Goal: Task Accomplishment & Management: Manage account settings

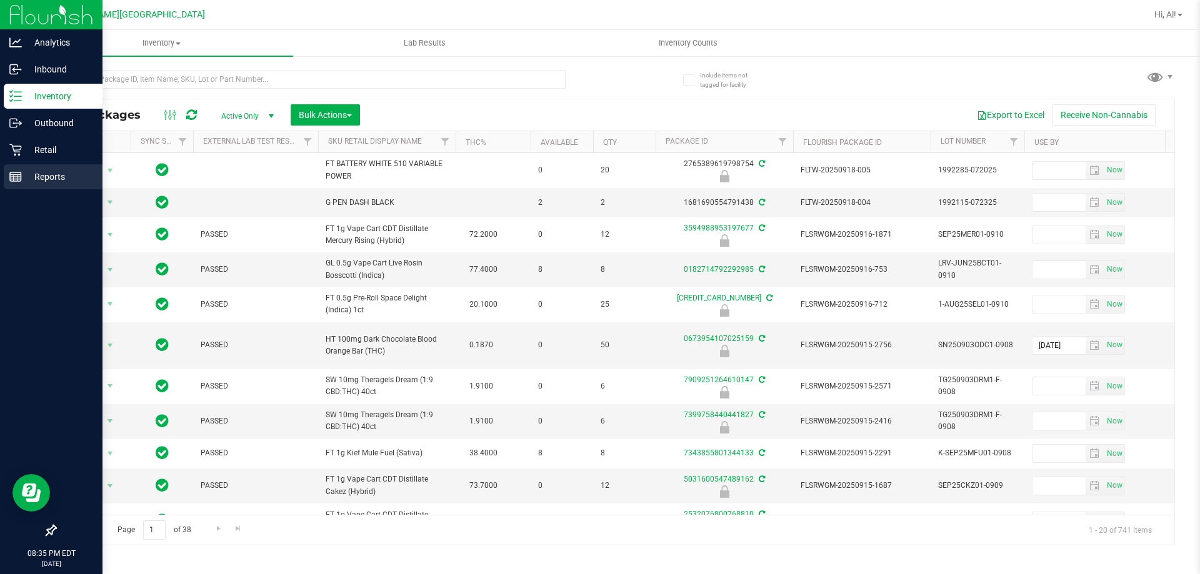
click at [54, 178] on p "Reports" at bounding box center [59, 176] width 75 height 15
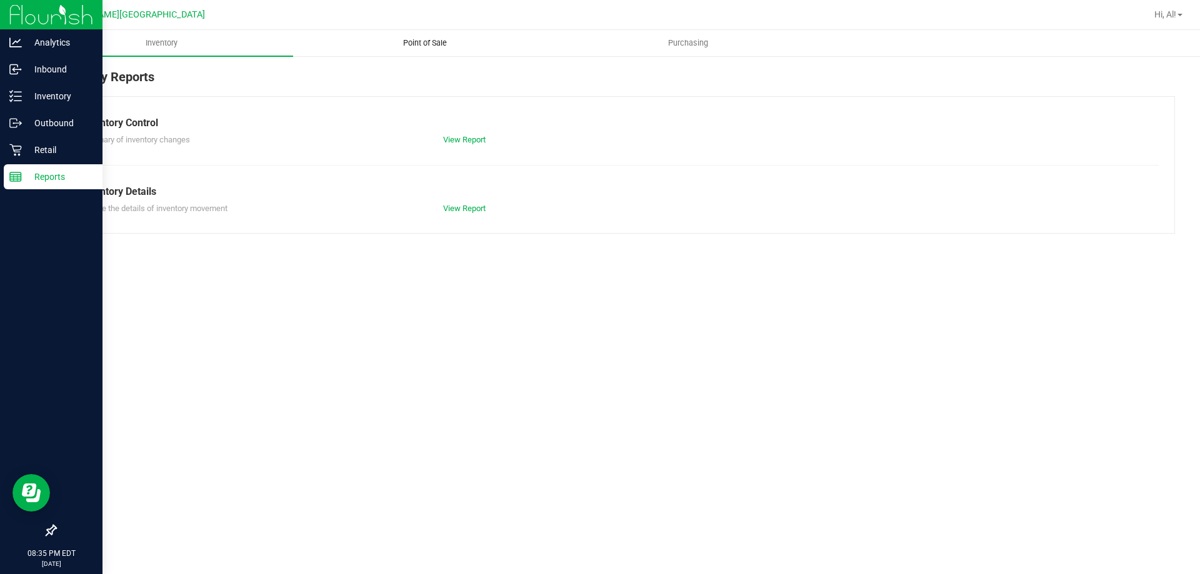
click at [444, 34] on uib-tab-heading "Point of Sale" at bounding box center [425, 43] width 262 height 25
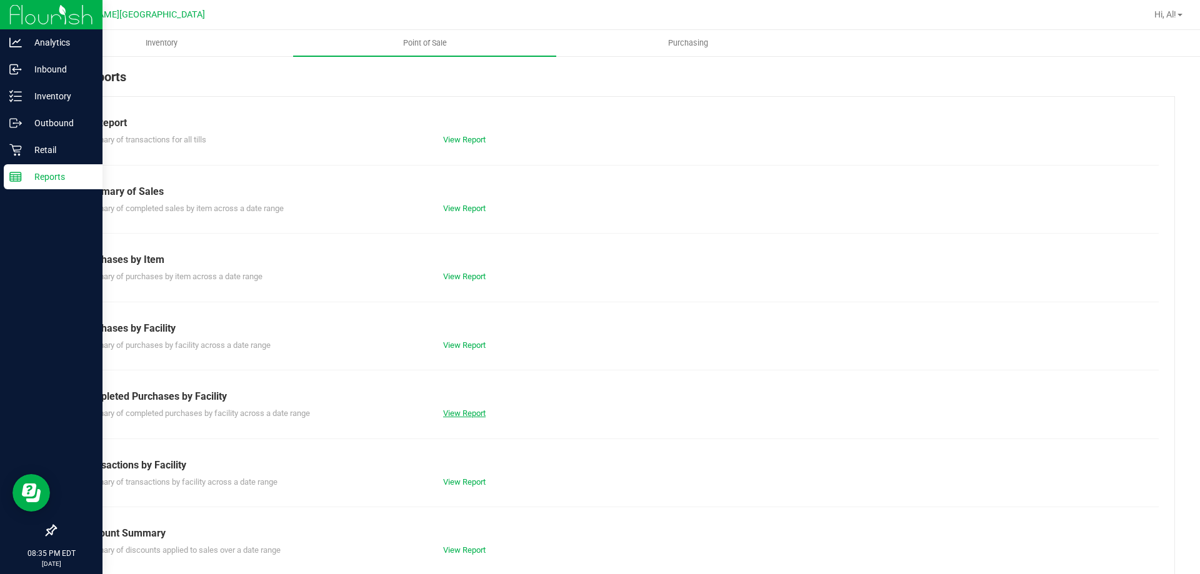
click at [467, 414] on link "View Report" at bounding box center [464, 413] width 42 height 9
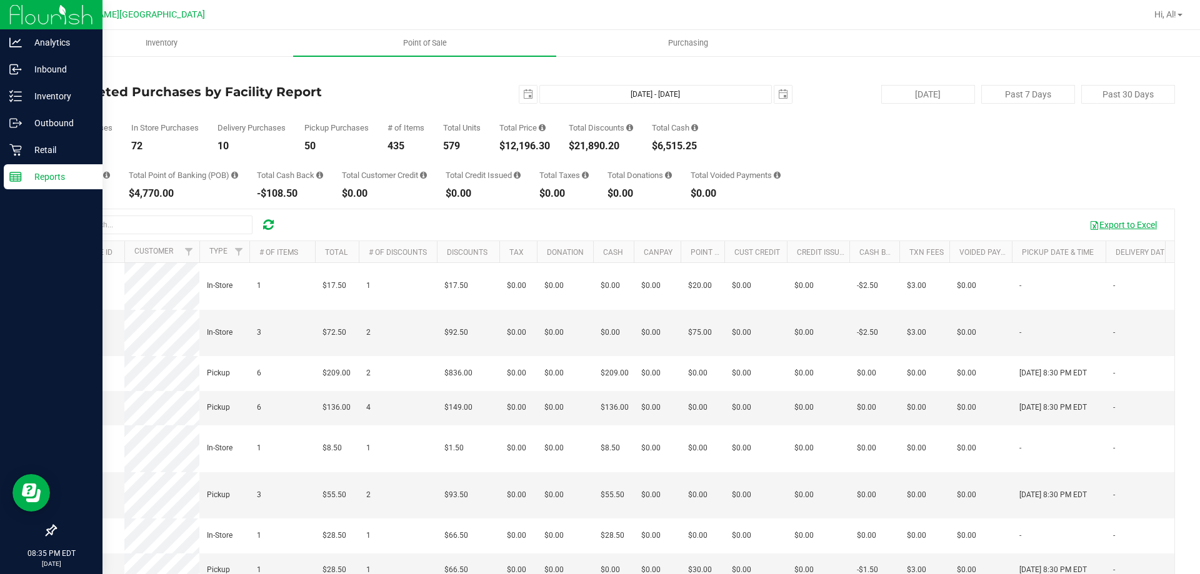
click at [1105, 219] on button "Export to Excel" at bounding box center [1123, 224] width 84 height 21
click at [42, 169] on p "Reports" at bounding box center [59, 176] width 75 height 15
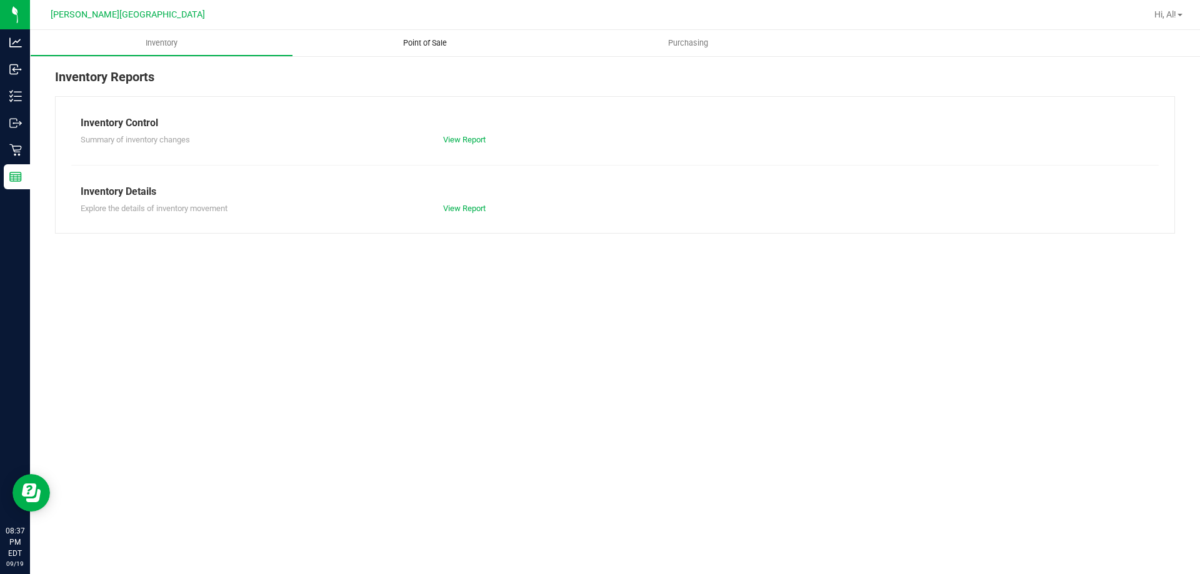
click at [431, 40] on span "Point of Sale" at bounding box center [424, 42] width 77 height 11
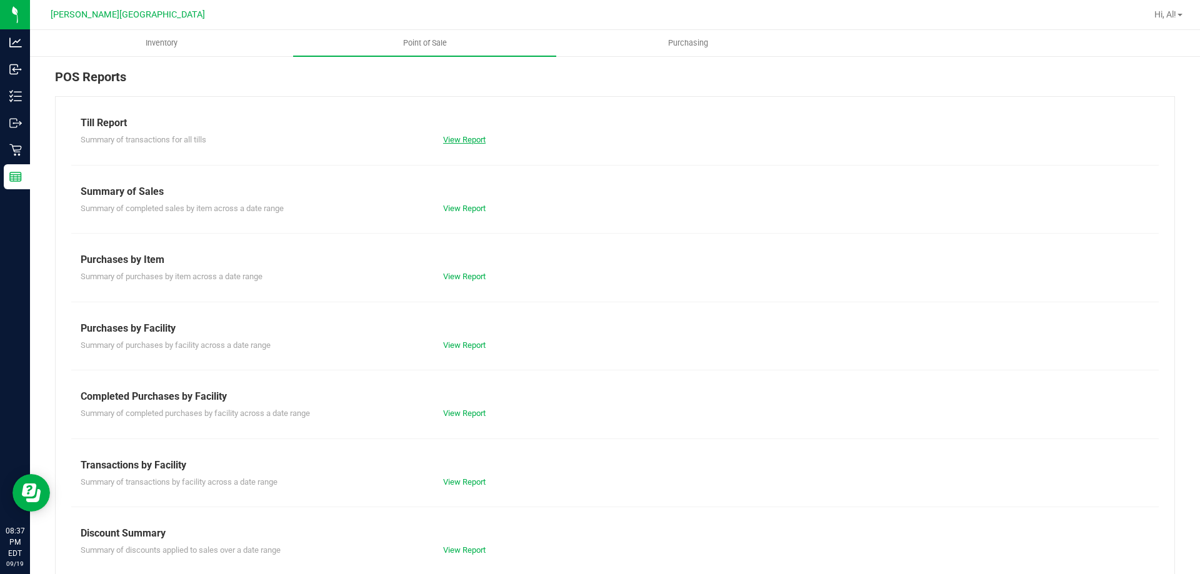
click at [472, 137] on link "View Report" at bounding box center [464, 139] width 42 height 9
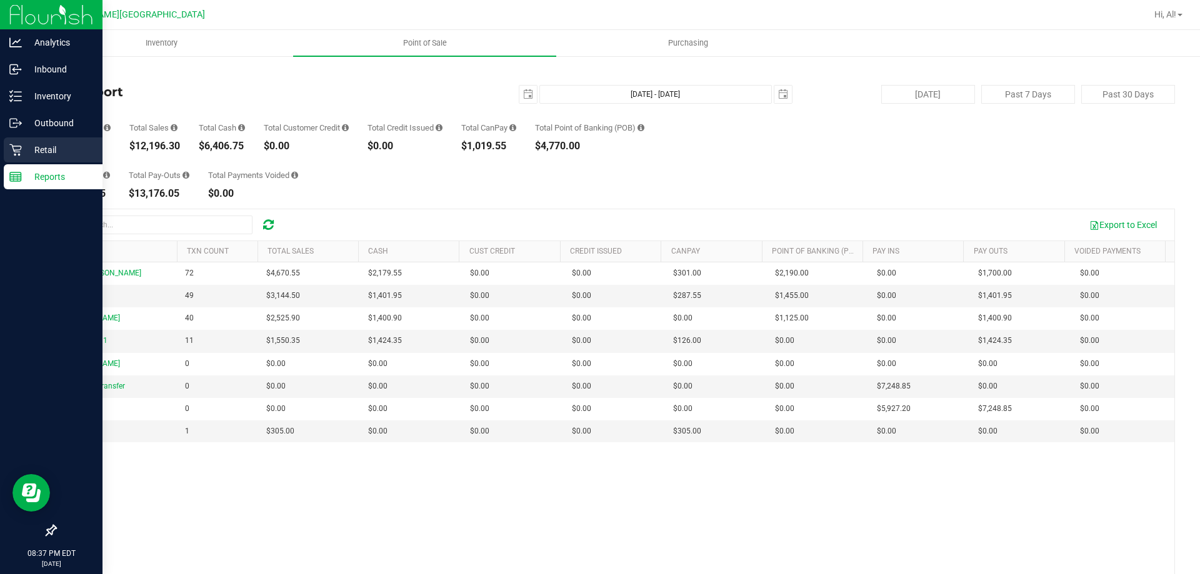
click at [60, 156] on p "Retail" at bounding box center [59, 149] width 75 height 15
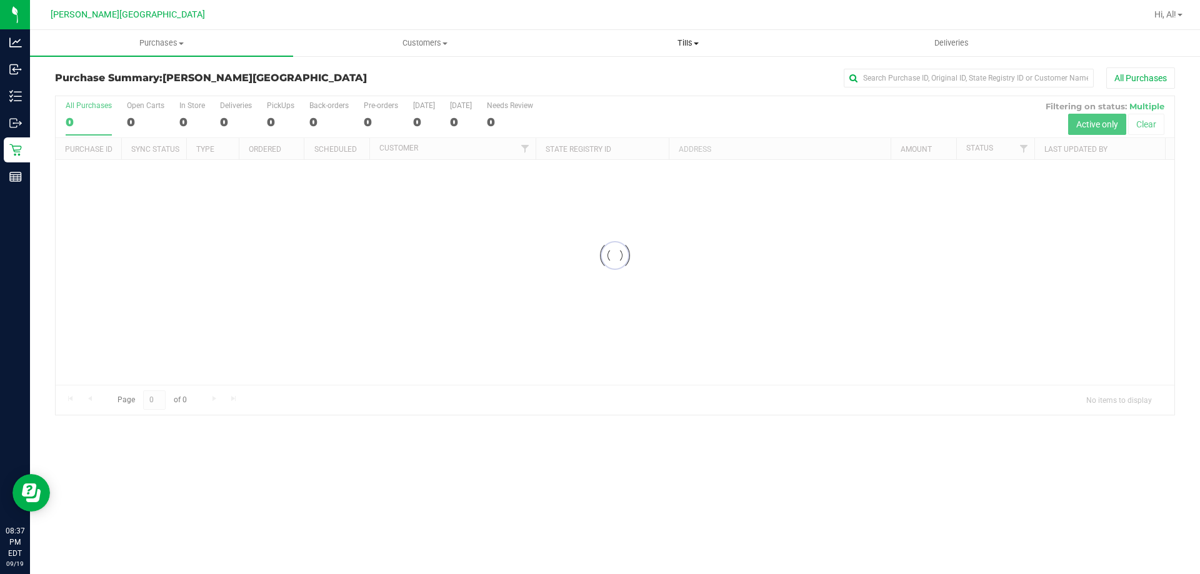
click at [702, 46] on span "Tills" at bounding box center [688, 42] width 262 height 11
click at [646, 76] on li "Manage tills" at bounding box center [687, 75] width 263 height 15
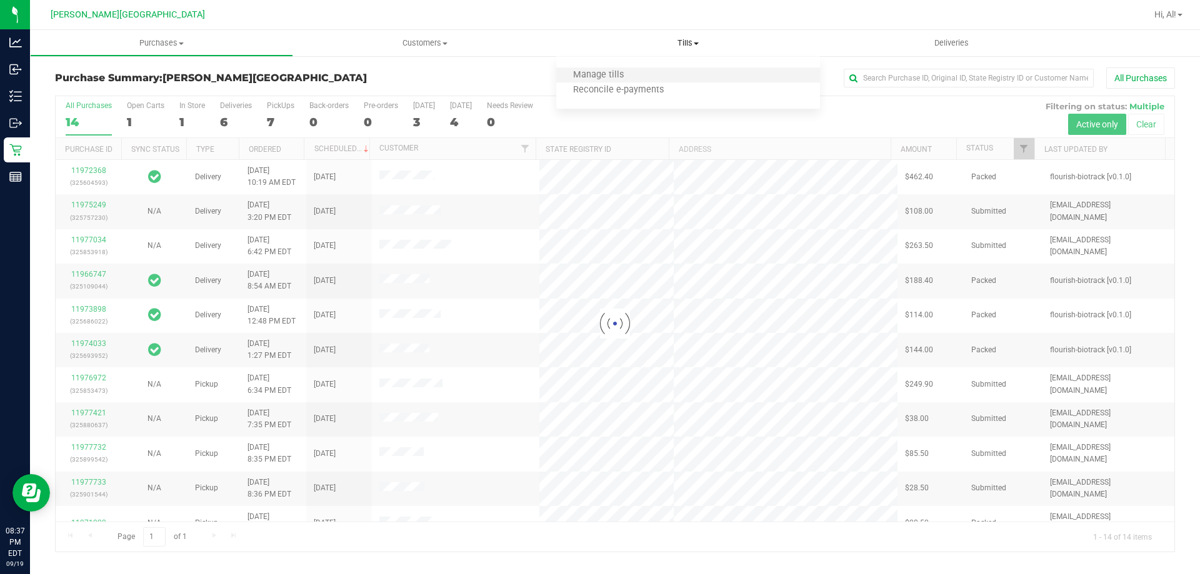
click at [652, 77] on li "Manage tills" at bounding box center [687, 75] width 263 height 15
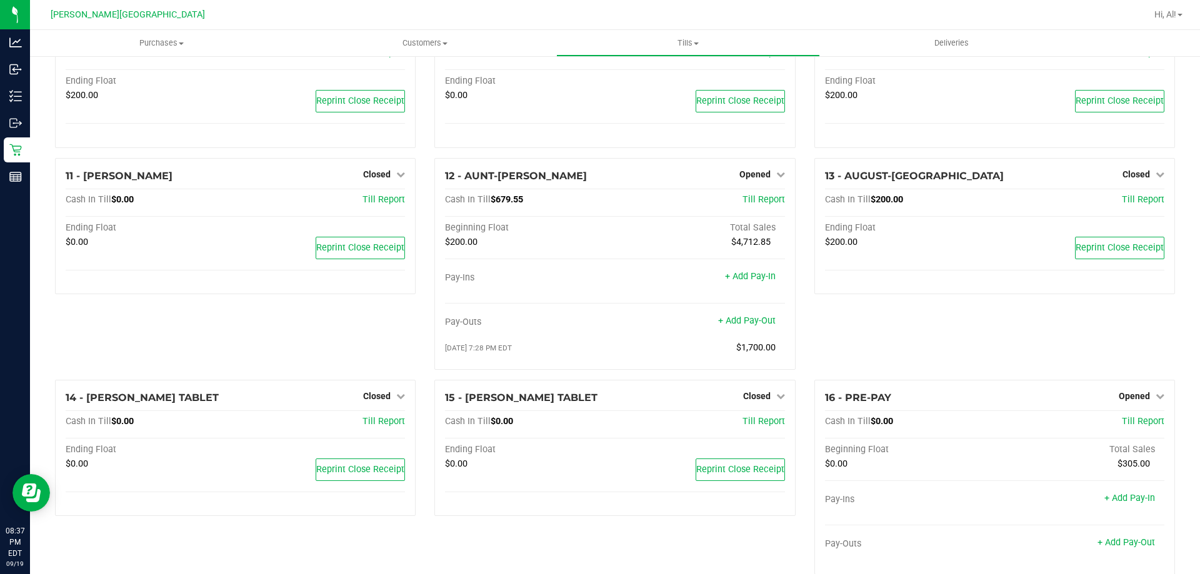
scroll to position [621, 0]
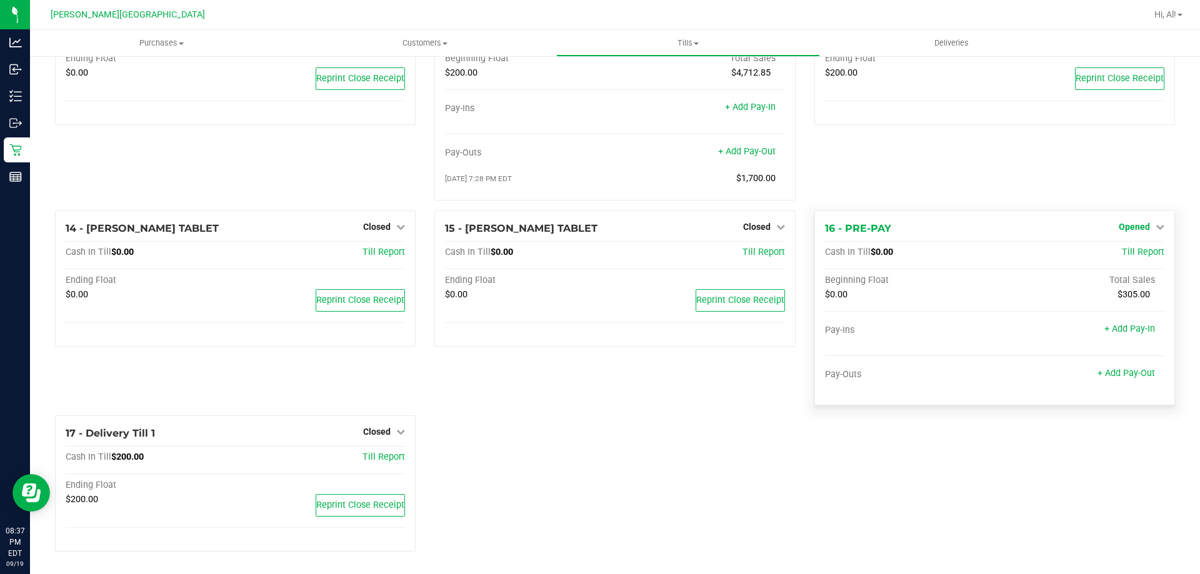
click at [1143, 232] on link "Opened" at bounding box center [1142, 227] width 46 height 10
click at [1122, 249] on link "Close Till" at bounding box center [1136, 252] width 34 height 10
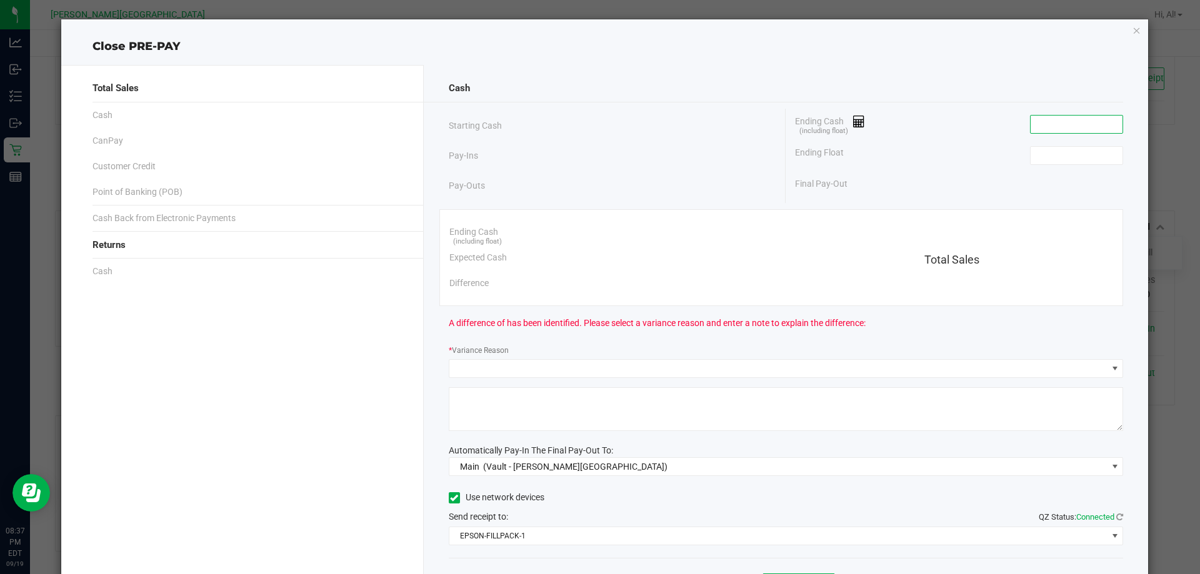
click at [1047, 132] on input at bounding box center [1077, 124] width 92 height 17
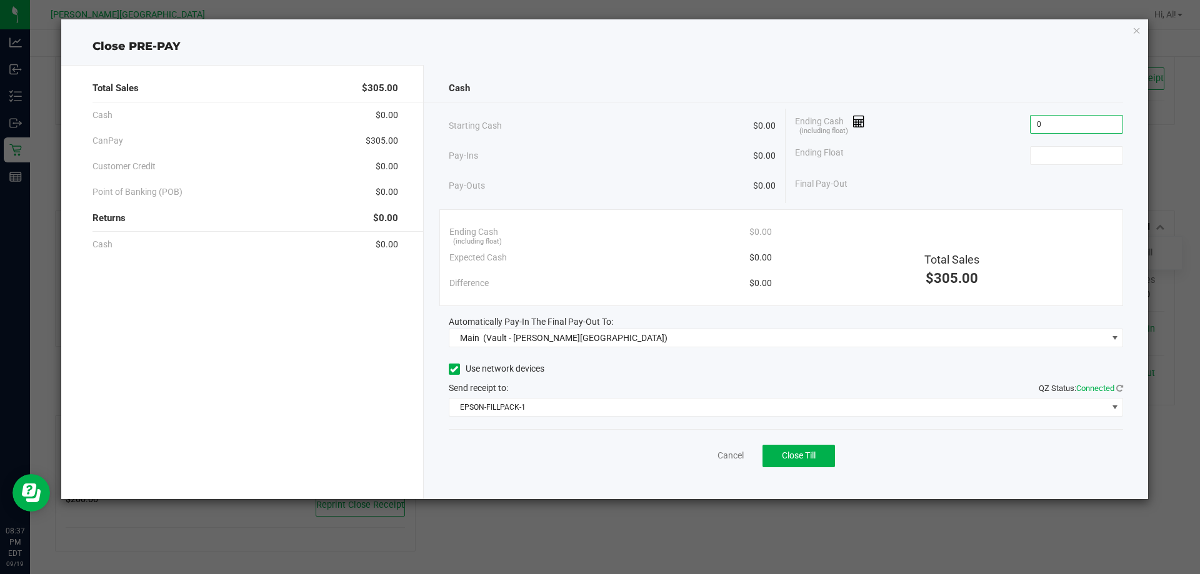
type input "$0.00"
click at [959, 141] on div "Ending Float $0.00" at bounding box center [959, 155] width 328 height 31
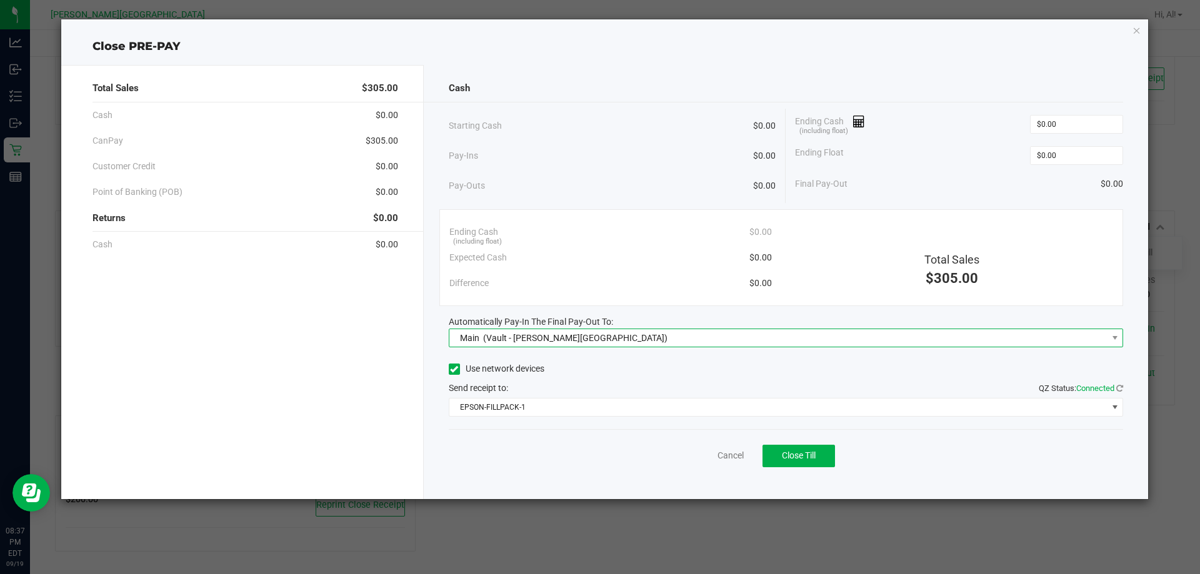
click at [814, 339] on span "Main (Vault - [PERSON_NAME][GEOGRAPHIC_DATA])" at bounding box center [778, 337] width 658 height 17
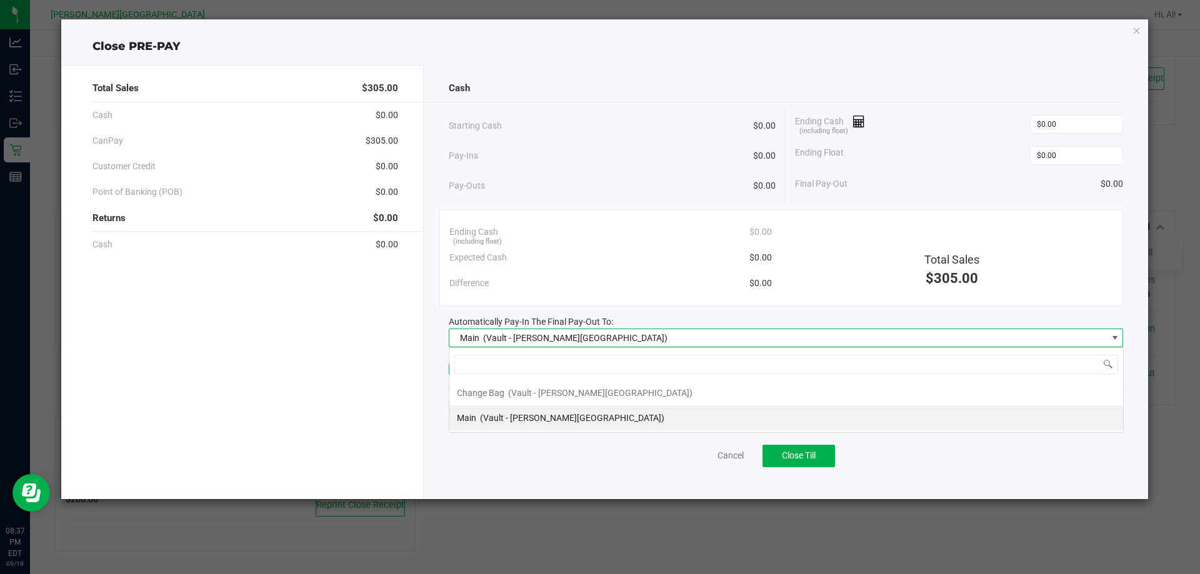
scroll to position [19, 674]
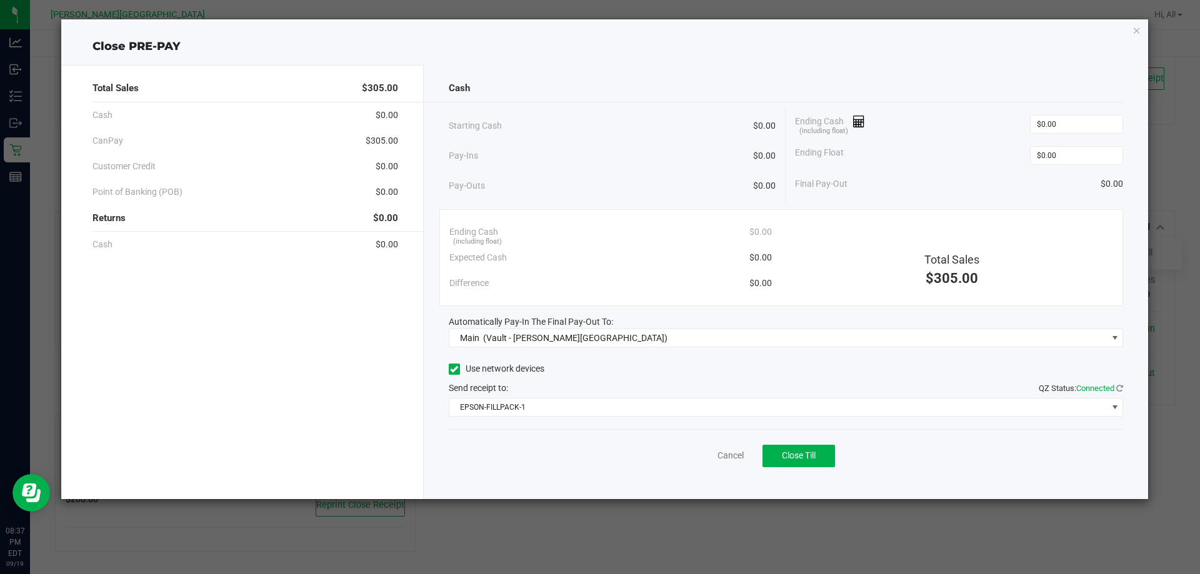
click at [785, 324] on div "Automatically Pay-In The Final Pay-Out To:" at bounding box center [786, 322] width 675 height 13
click at [797, 451] on span "Close Till" at bounding box center [799, 456] width 34 height 10
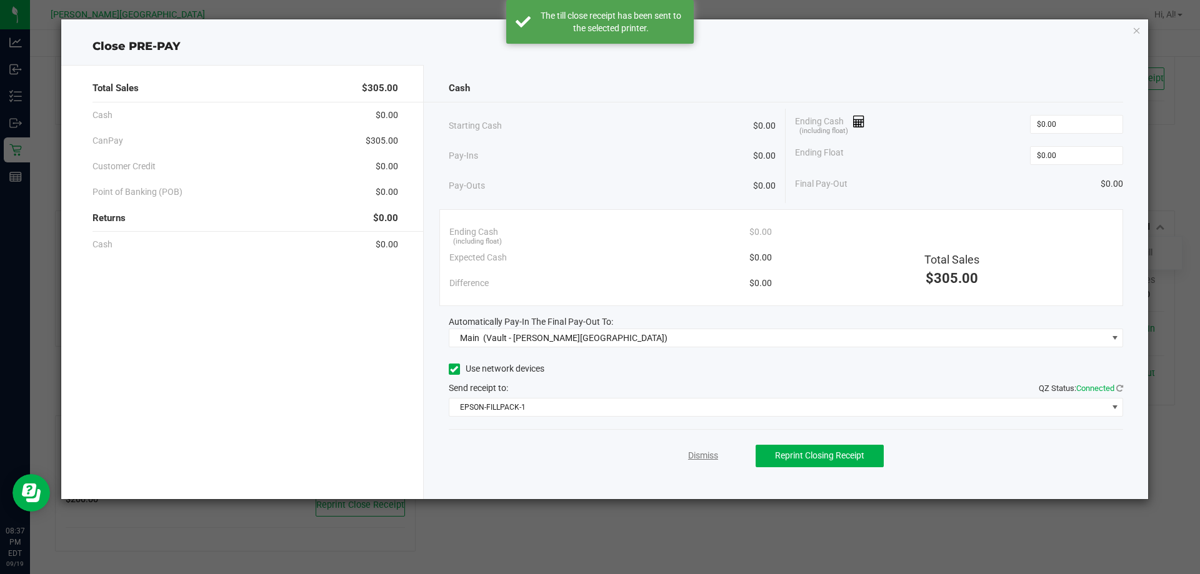
click at [704, 457] on link "Dismiss" at bounding box center [703, 455] width 30 height 13
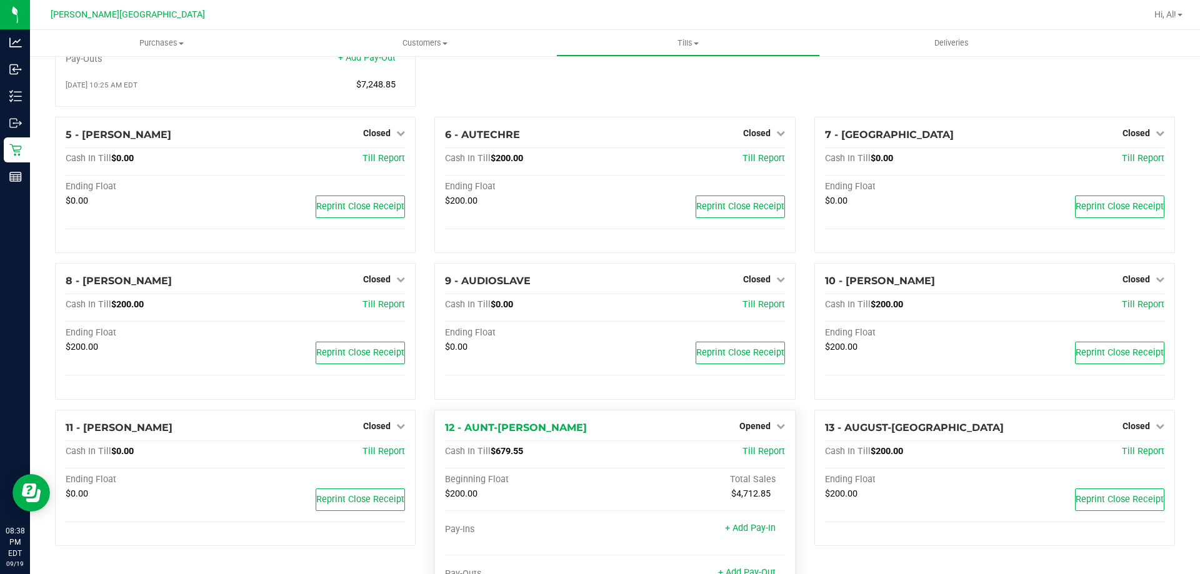
scroll to position [251, 0]
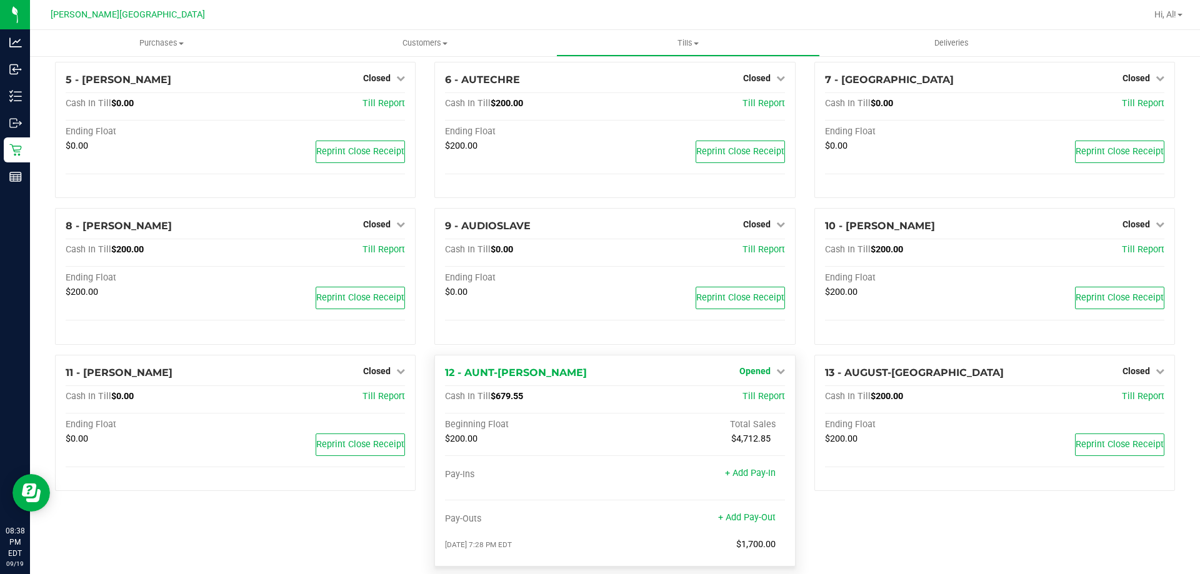
click at [747, 376] on span "Opened" at bounding box center [754, 371] width 31 height 10
click at [759, 402] on link "Close Till" at bounding box center [756, 397] width 34 height 10
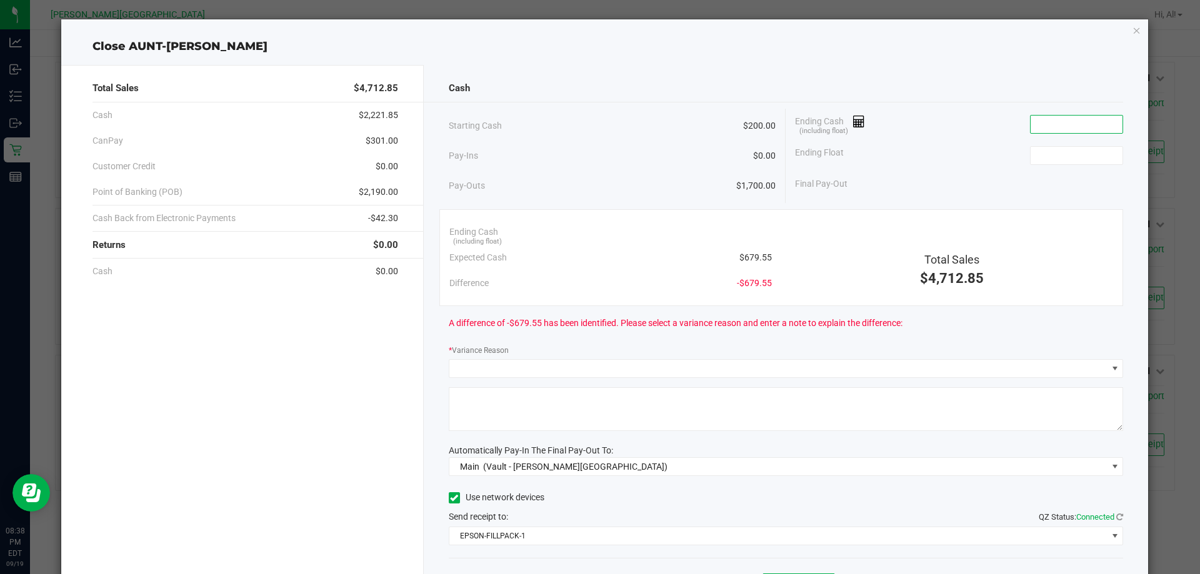
click at [1032, 131] on input at bounding box center [1077, 124] width 92 height 17
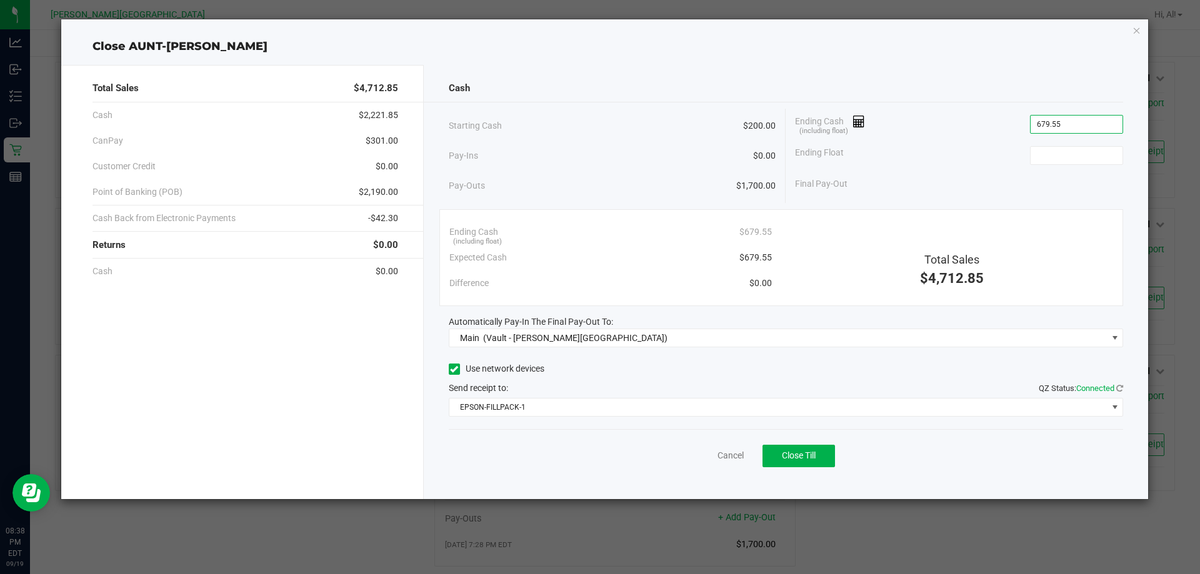
type input "$679.55"
type input "$200.00"
click at [939, 194] on div "Final Pay-Out $479.55" at bounding box center [959, 184] width 328 height 26
click at [795, 456] on span "Close Till" at bounding box center [799, 456] width 34 height 10
click at [716, 457] on link "Dismiss" at bounding box center [703, 455] width 30 height 13
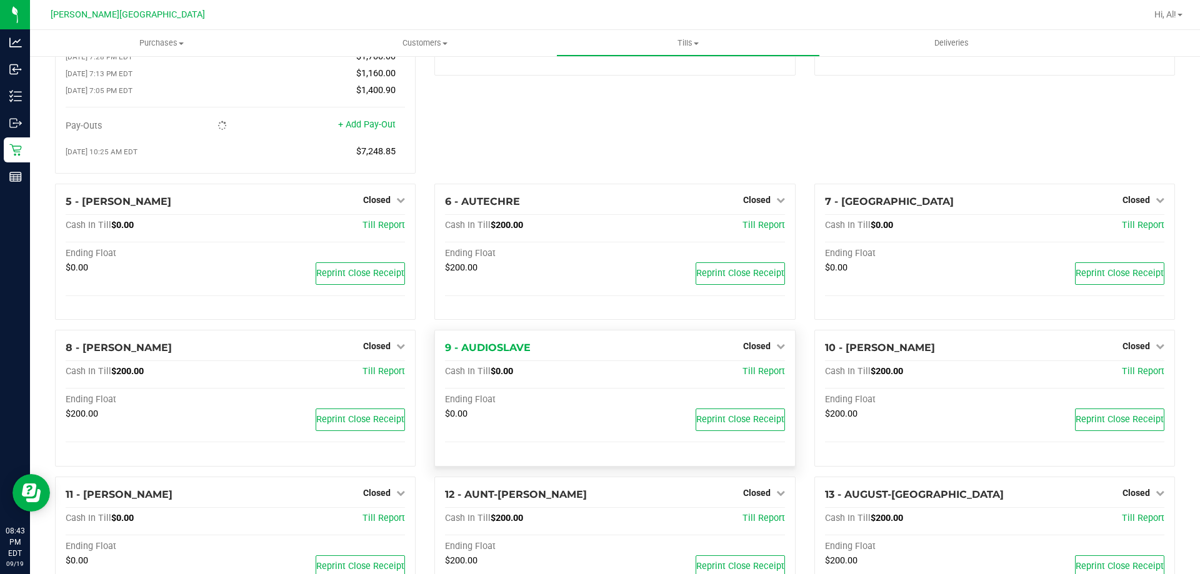
scroll to position [0, 0]
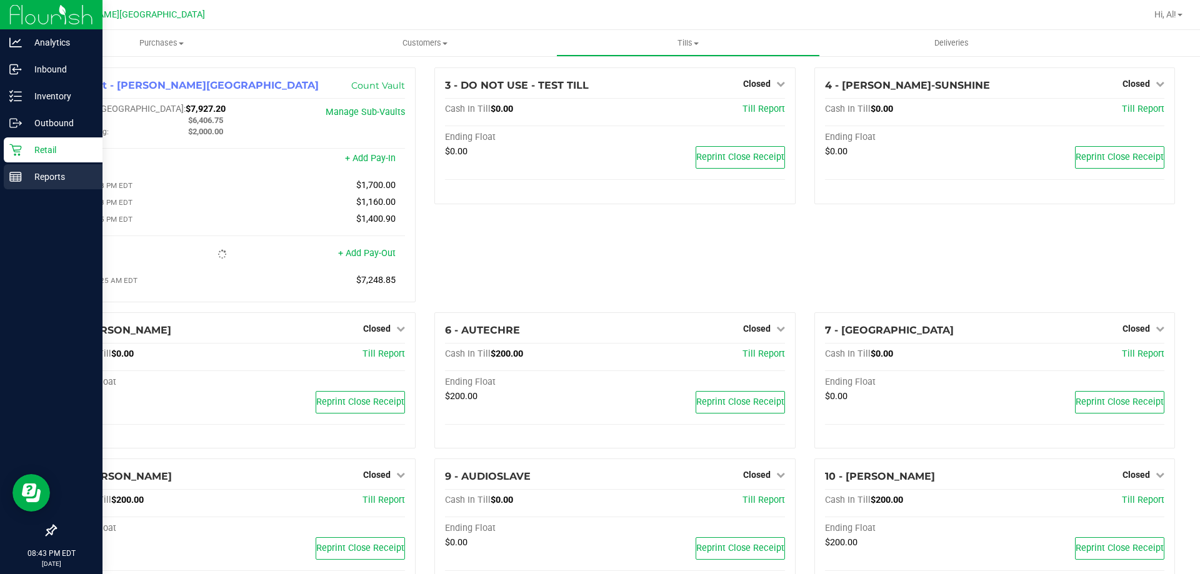
click at [20, 178] on icon at bounding box center [15, 177] width 12 height 12
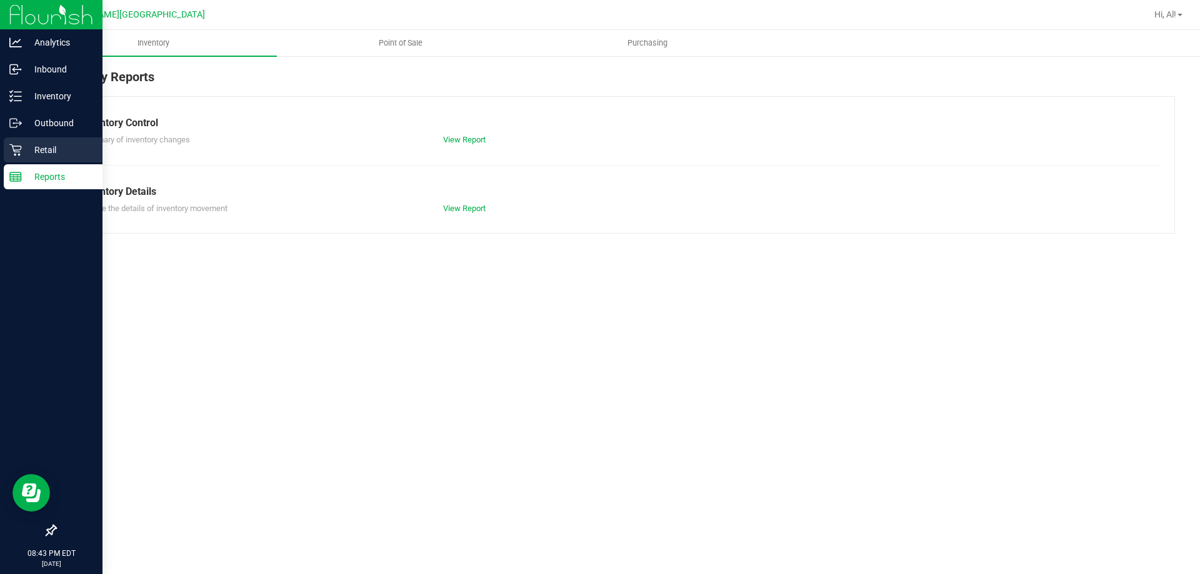
click at [24, 152] on p "Retail" at bounding box center [59, 149] width 75 height 15
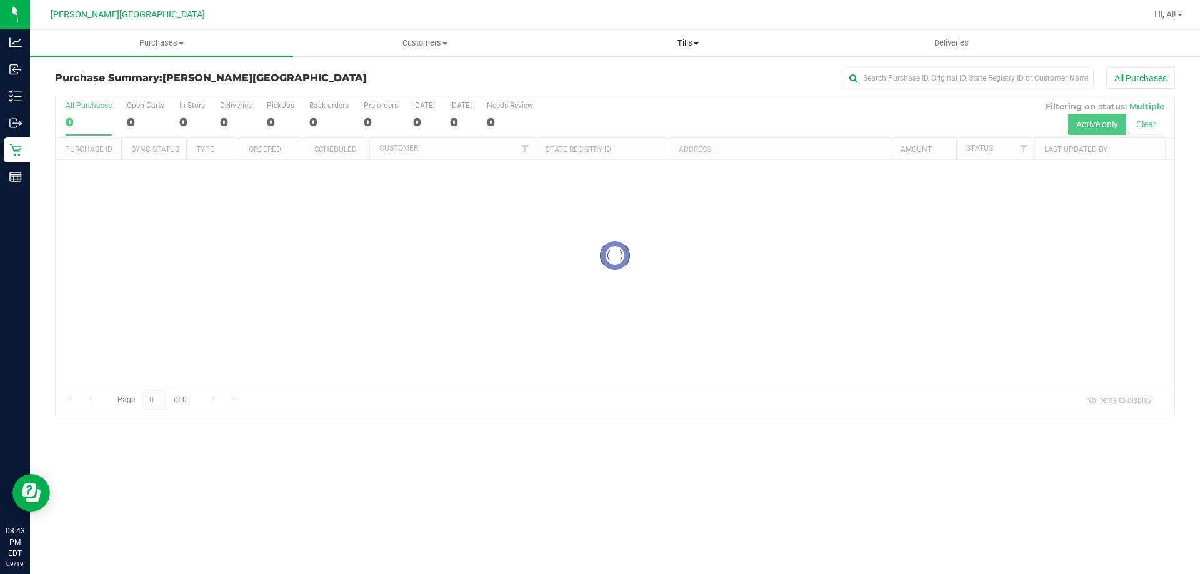
click at [682, 44] on span "Tills" at bounding box center [688, 42] width 262 height 11
click at [641, 92] on span "Reconcile e-payments" at bounding box center [618, 90] width 124 height 11
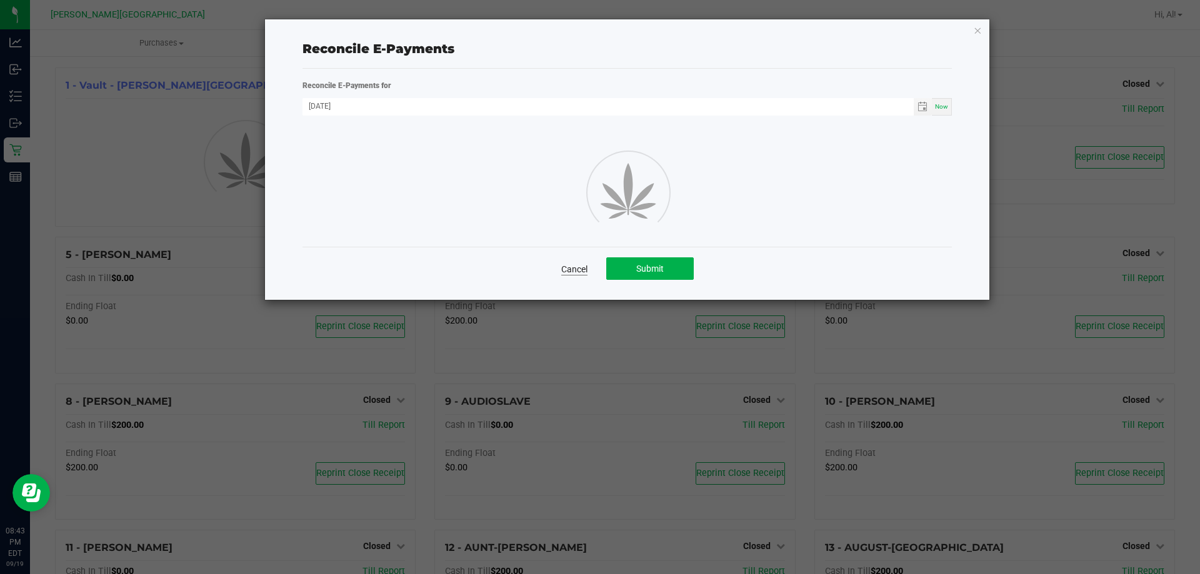
click at [586, 263] on link "Cancel" at bounding box center [574, 269] width 26 height 12
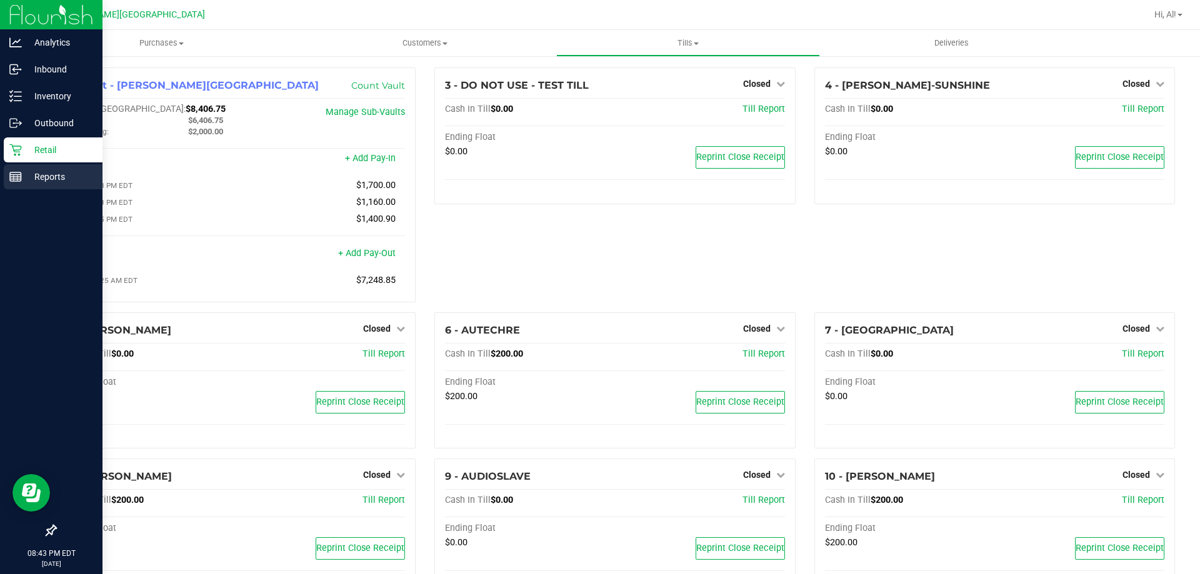
click at [24, 181] on p "Reports" at bounding box center [59, 176] width 75 height 15
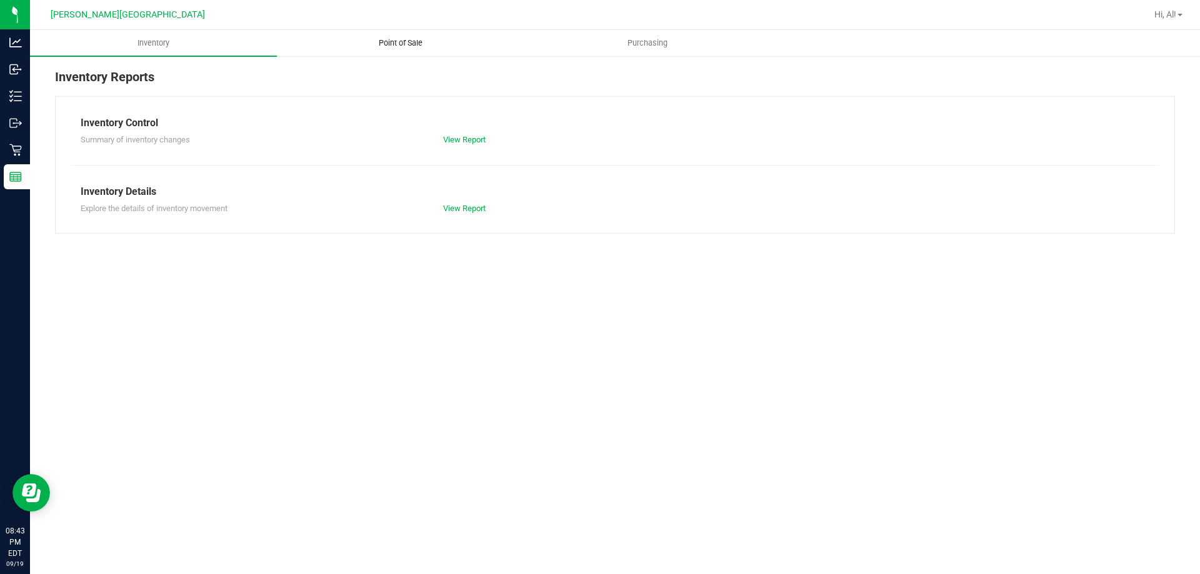
click at [421, 45] on span "Point of Sale" at bounding box center [400, 42] width 77 height 11
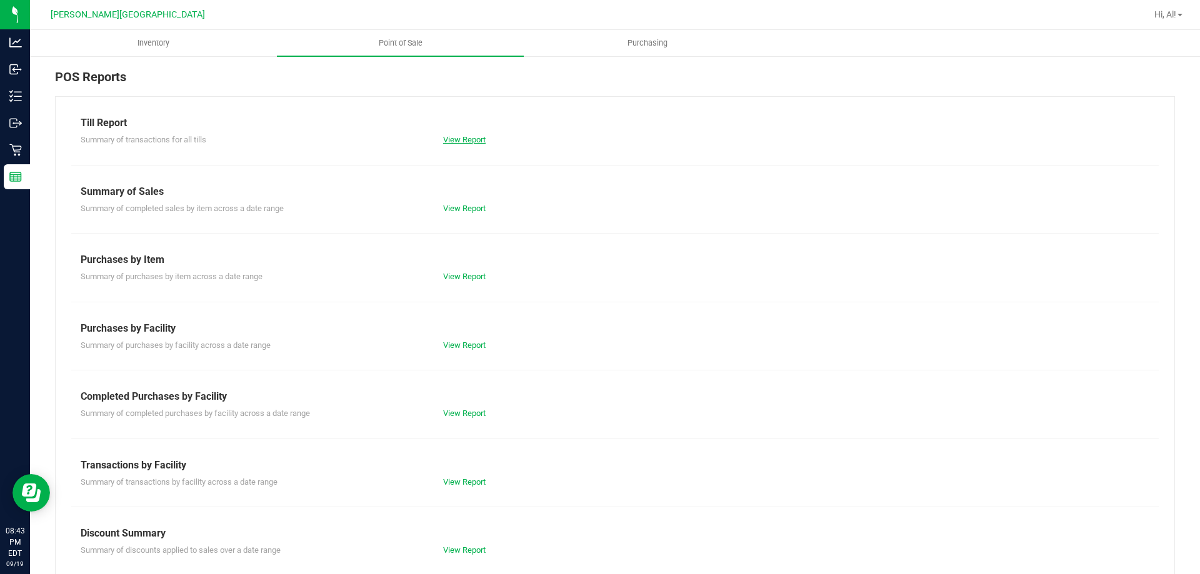
click at [464, 143] on link "View Report" at bounding box center [464, 139] width 42 height 9
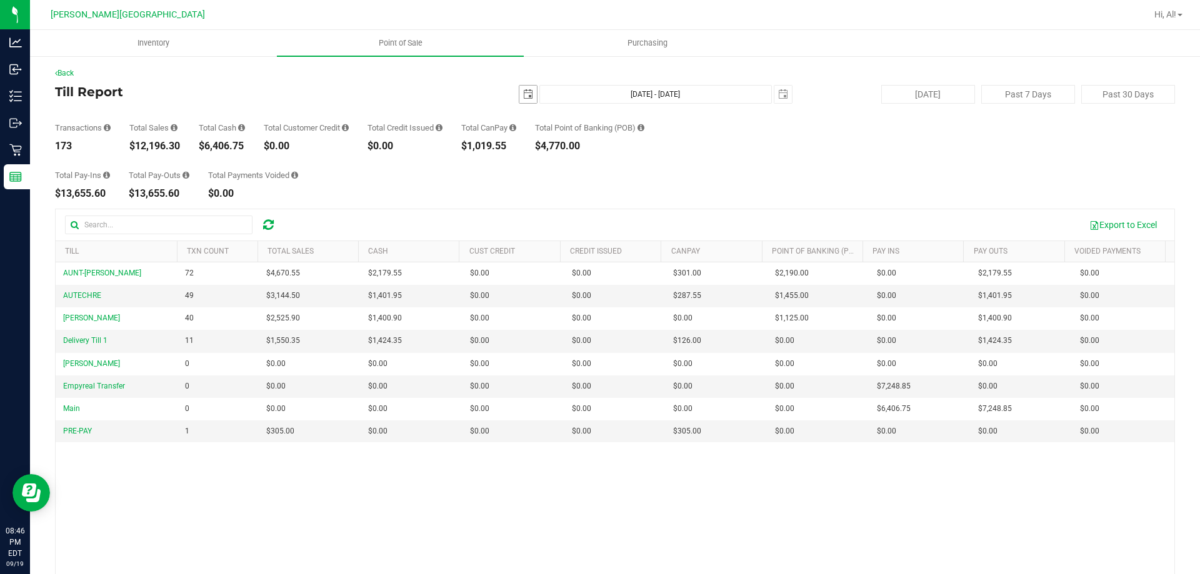
click at [523, 98] on span "select" at bounding box center [528, 94] width 10 height 10
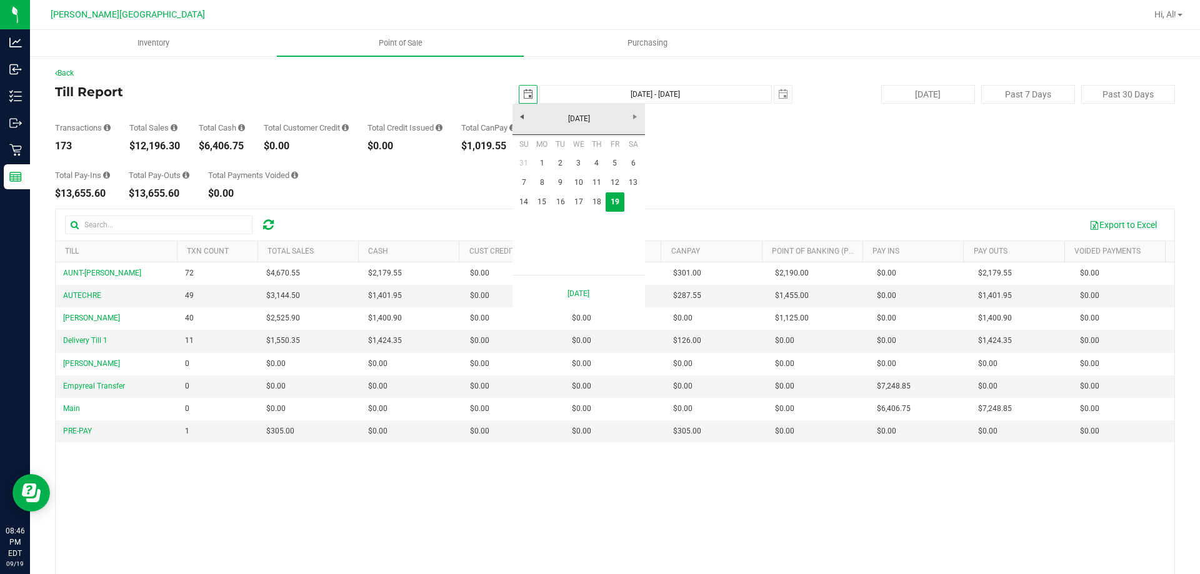
scroll to position [0, 31]
click at [526, 194] on link "14" at bounding box center [524, 201] width 18 height 19
type input "[DATE]"
type input "[DATE] - [DATE]"
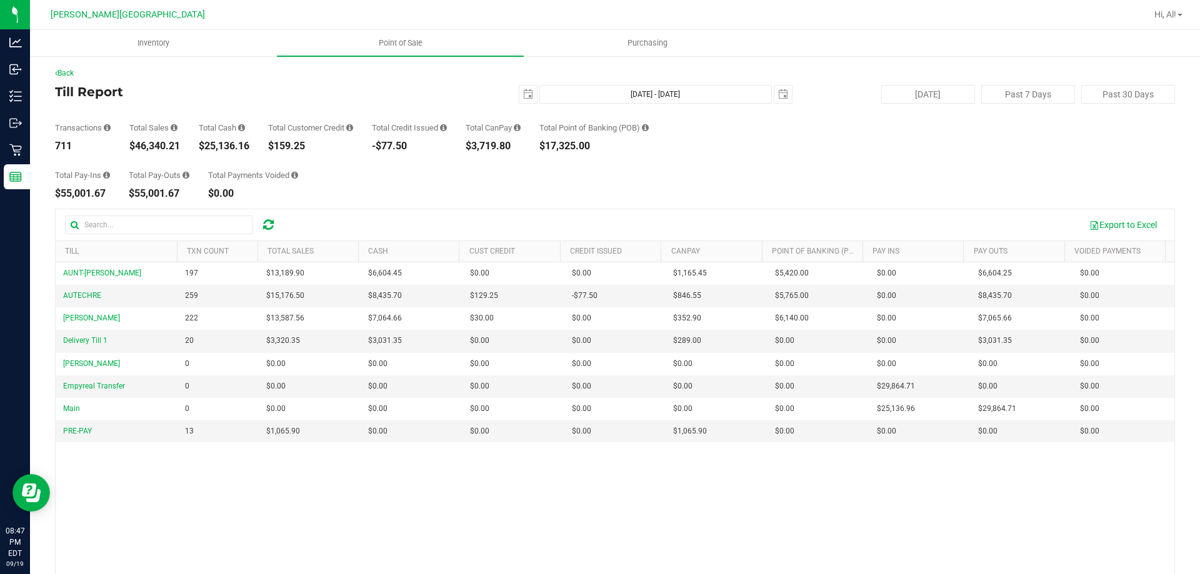
drag, startPoint x: 671, startPoint y: 187, endPoint x: 607, endPoint y: 125, distance: 89.3
click at [671, 187] on div "Total Pay-Ins $55,001.67 Total Pay-Outs $55,001.67 Total Payments Voided $0.00" at bounding box center [615, 174] width 1120 height 47
click at [519, 96] on span "select" at bounding box center [527, 94] width 17 height 17
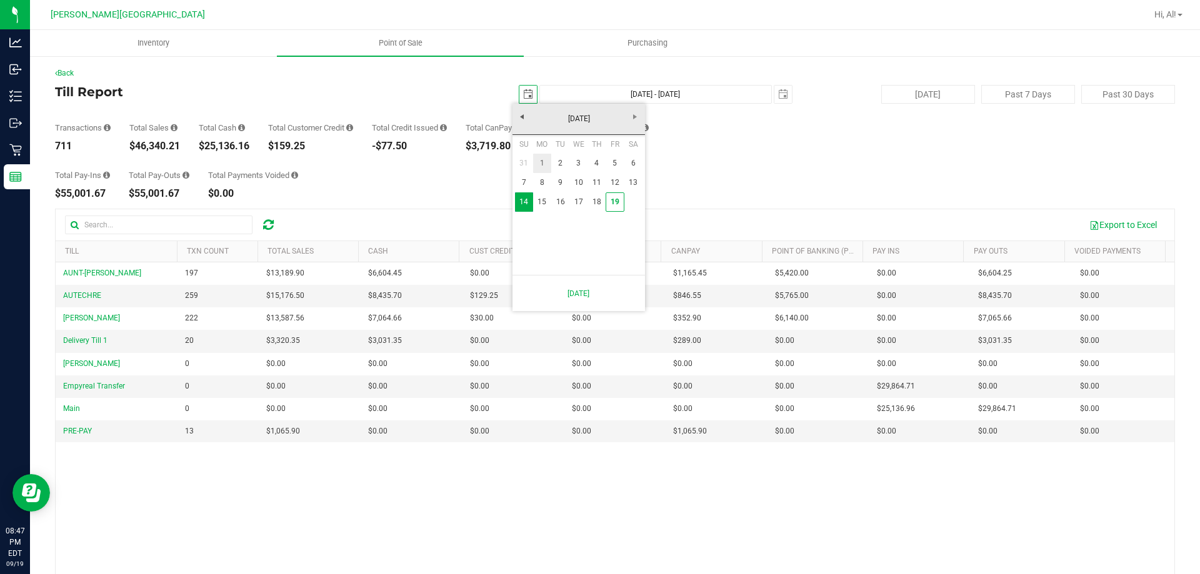
click at [546, 156] on link "1" at bounding box center [542, 163] width 18 height 19
type input "[DATE]"
type input "[DATE] - [DATE]"
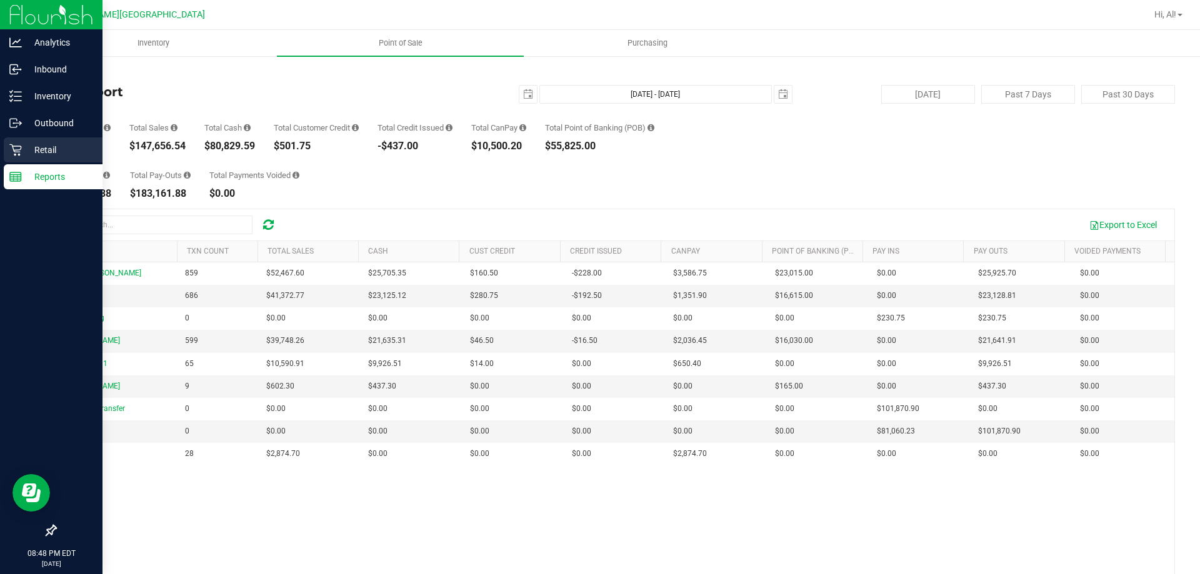
click at [49, 146] on p "Retail" at bounding box center [59, 149] width 75 height 15
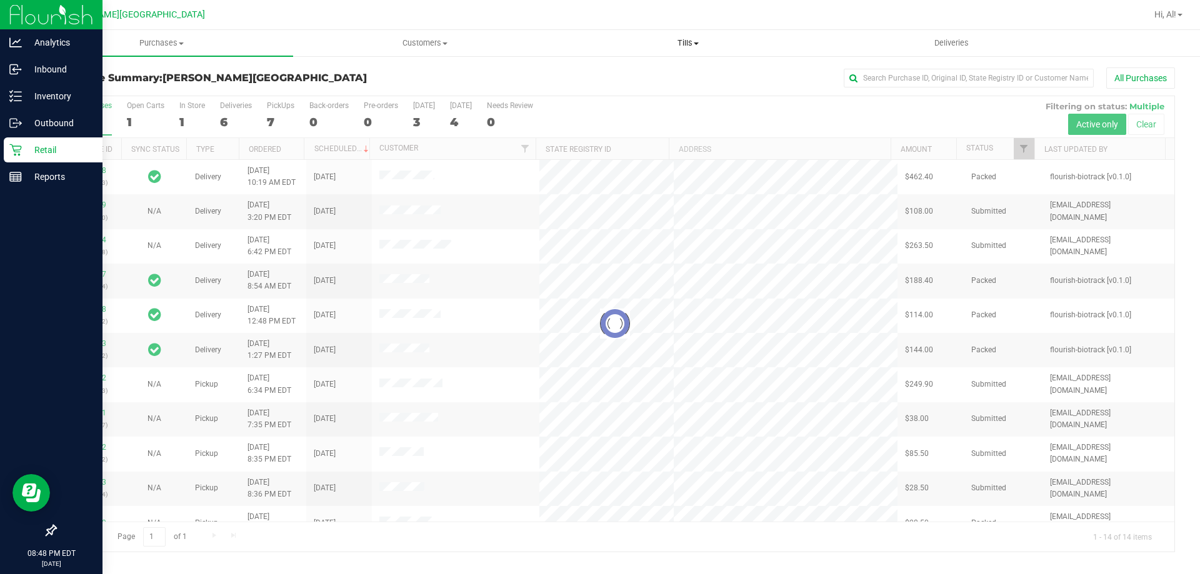
click at [686, 43] on span "Tills" at bounding box center [688, 42] width 262 height 11
click at [658, 92] on span "Reconcile e-payments" at bounding box center [618, 90] width 124 height 11
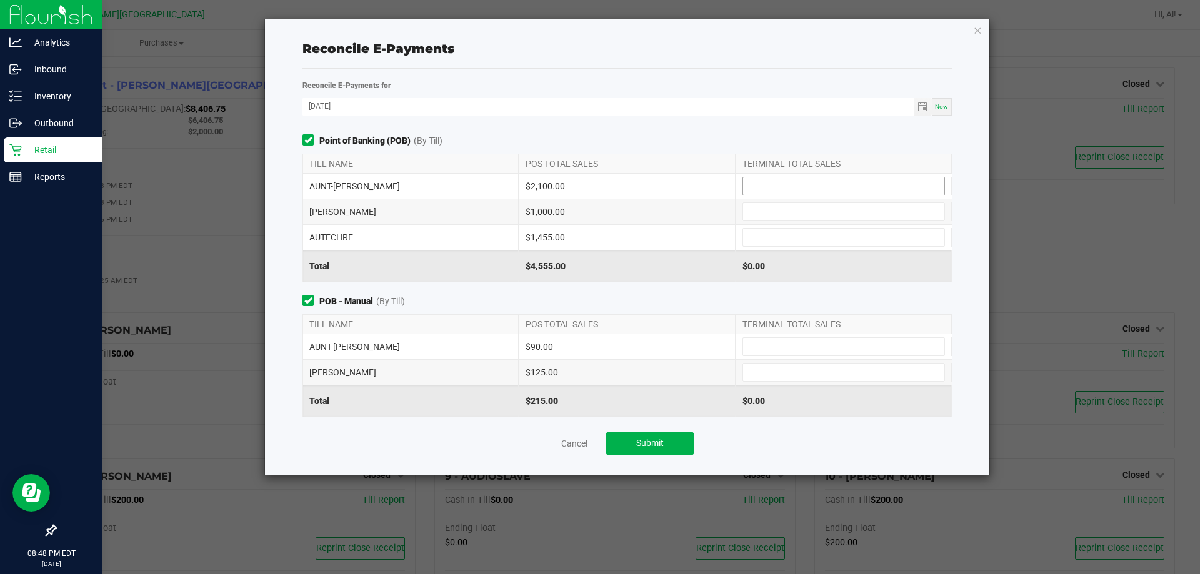
click at [787, 186] on input at bounding box center [843, 185] width 201 height 17
type input "$2,100.00"
type input "$1,000.00"
type input "$1,455.00"
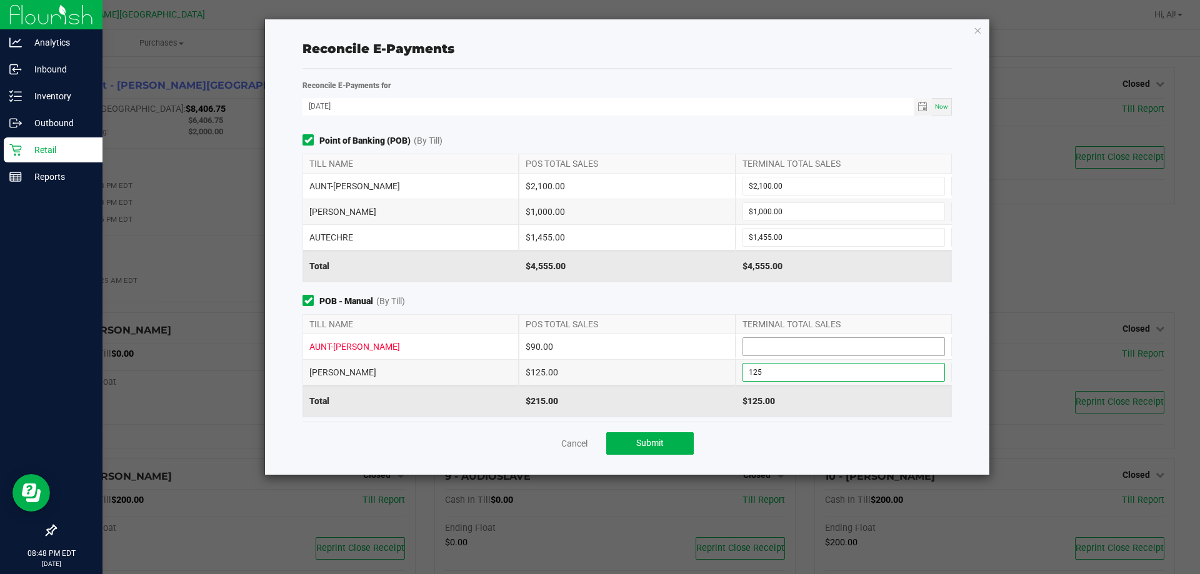
type input "$125.00"
click at [778, 345] on input at bounding box center [843, 346] width 201 height 17
type input "$90.00"
click at [696, 292] on div "Point of Banking (POB) (By Till) TILL NAME POS TOTAL SALES TERMINAL TOTAL SALES…" at bounding box center [627, 277] width 668 height 287
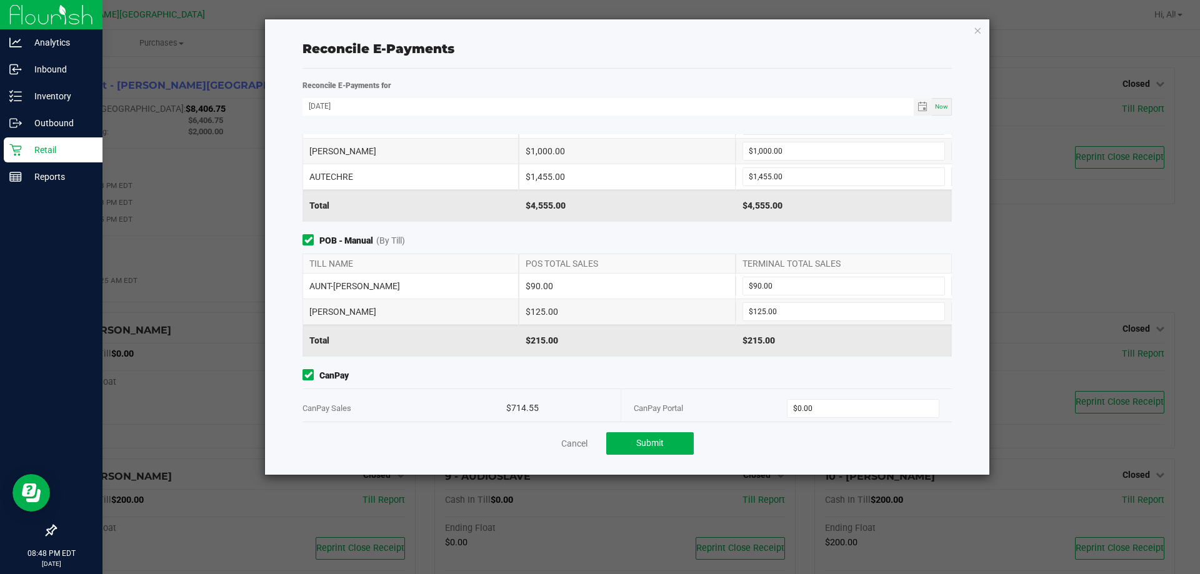
scroll to position [148, 0]
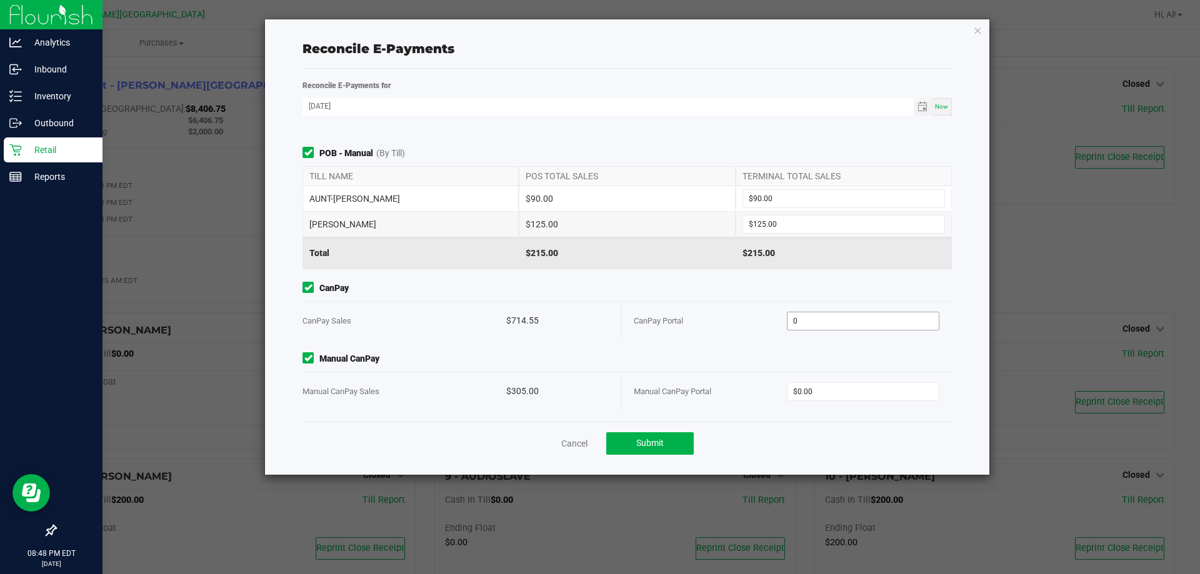
click at [806, 321] on input "0" at bounding box center [863, 320] width 152 height 17
type input "$714.55"
click at [816, 385] on input "0" at bounding box center [863, 391] width 152 height 17
type input "$305.00"
click at [789, 370] on div "Manual CanPay Manual CanPay Sales $305.00 Manual CanPay Portal $305.00" at bounding box center [627, 381] width 668 height 58
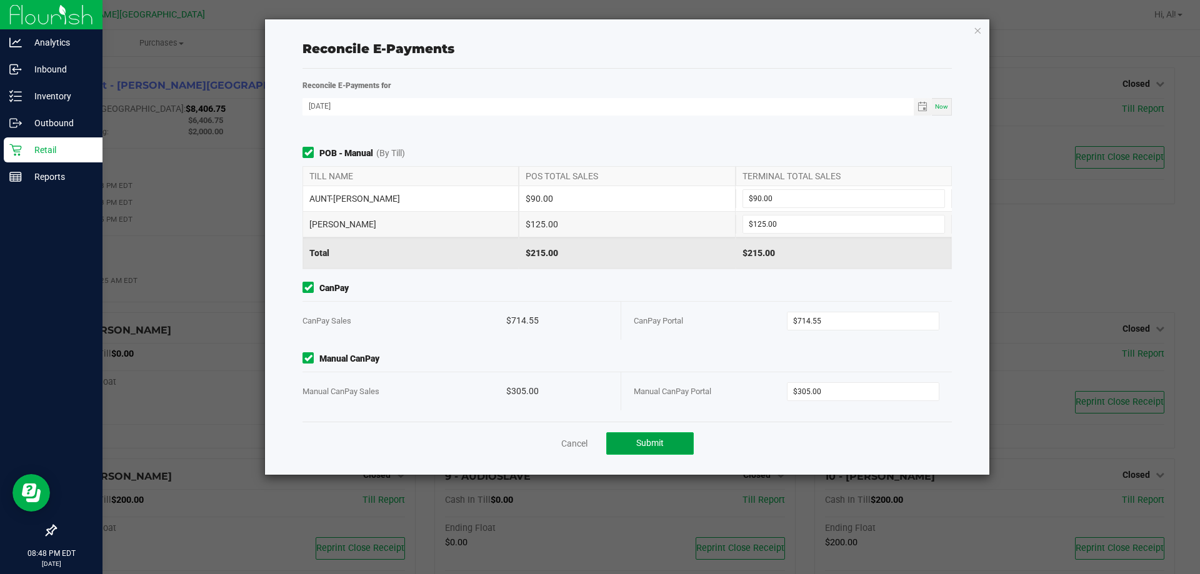
click at [665, 437] on button "Submit" at bounding box center [649, 443] width 87 height 22
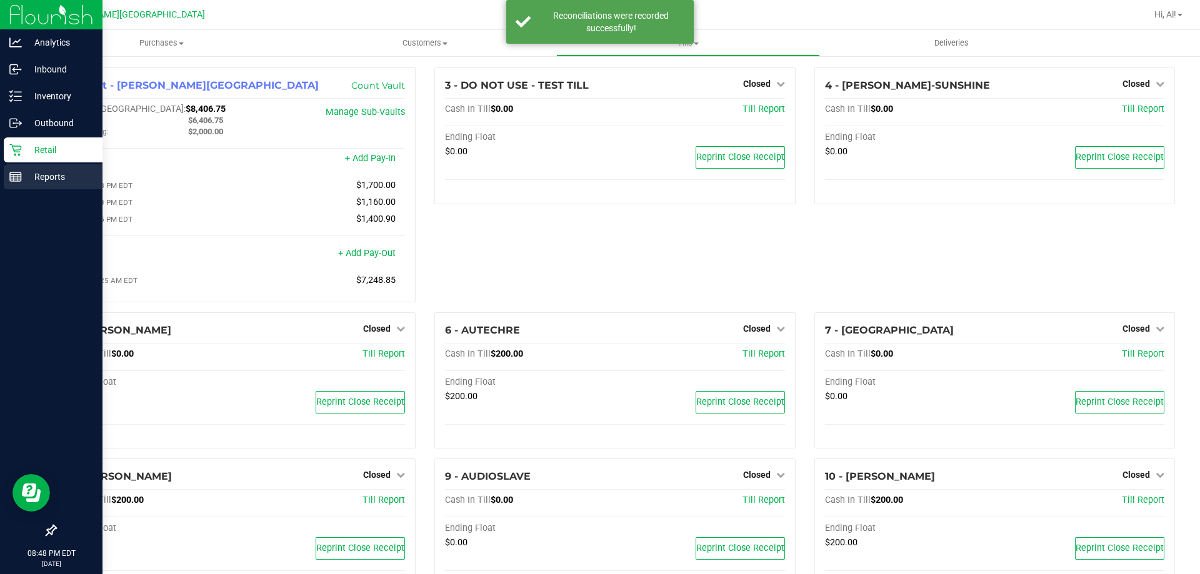
click at [20, 174] on icon at bounding box center [15, 177] width 12 height 12
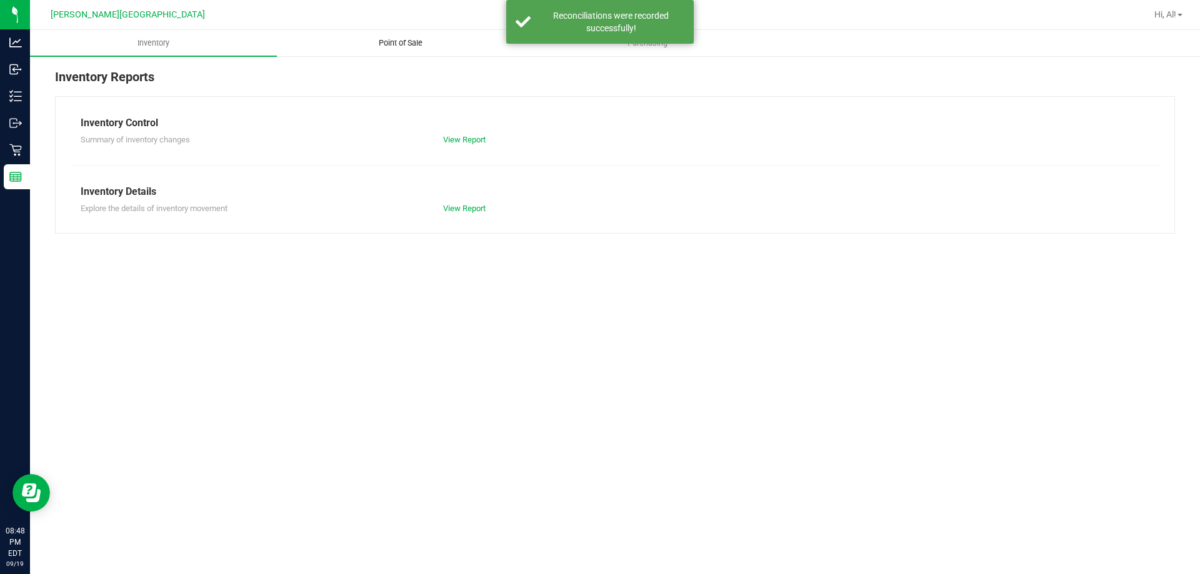
click at [390, 45] on span "Point of Sale" at bounding box center [400, 42] width 77 height 11
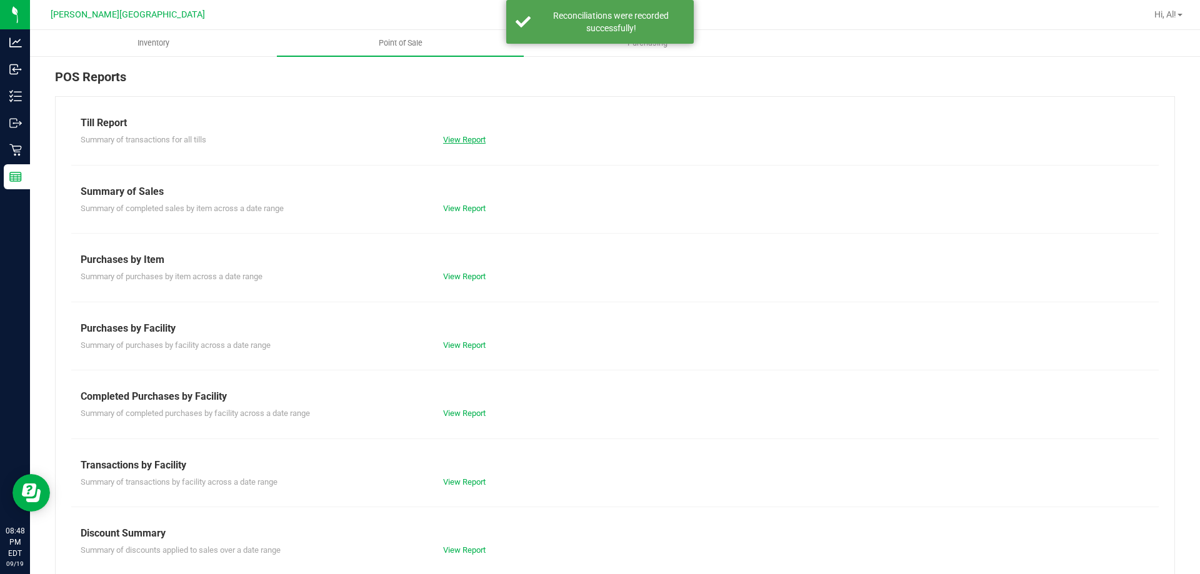
click at [454, 137] on link "View Report" at bounding box center [464, 139] width 42 height 9
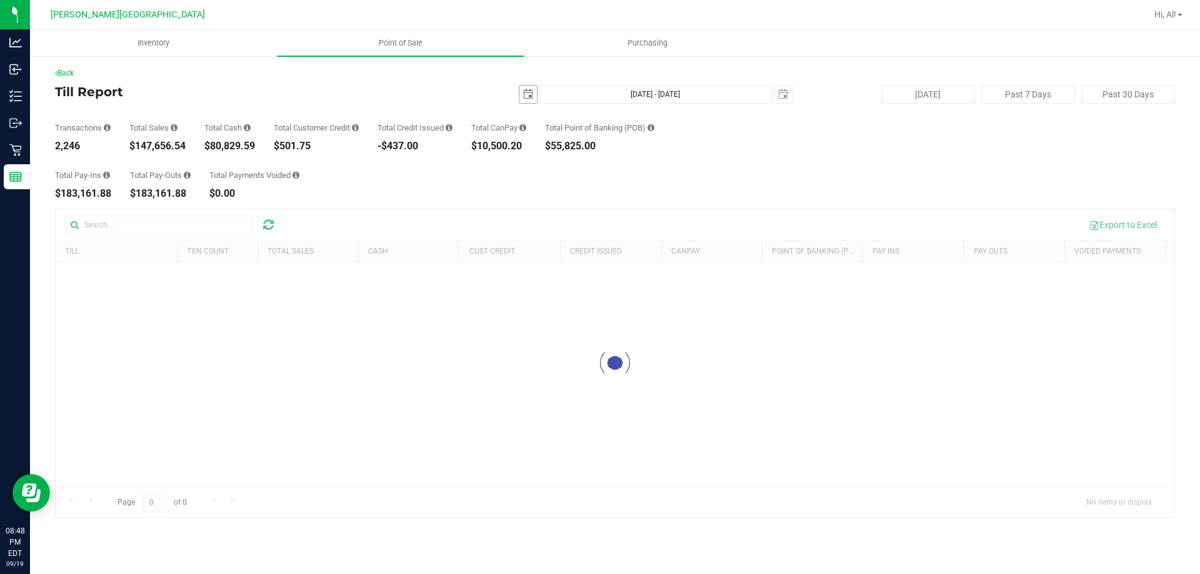
click at [536, 96] on span "select" at bounding box center [527, 94] width 17 height 17
click at [550, 157] on link "1" at bounding box center [548, 163] width 18 height 19
type input "[DATE]"
type input "[DATE] - [DATE]"
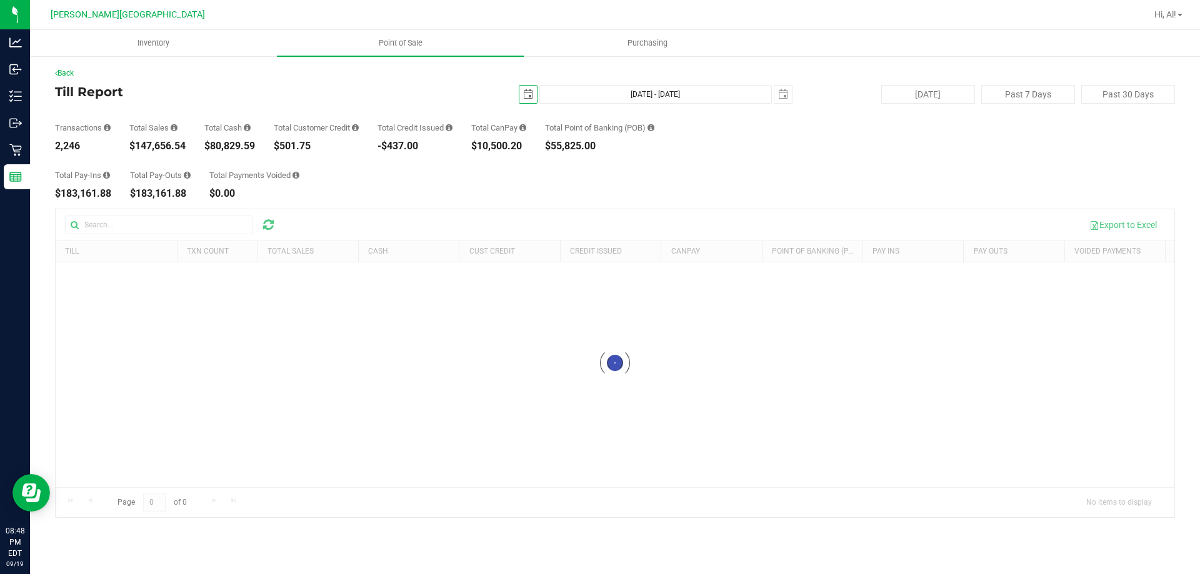
click at [444, 95] on div "[DATE] [DATE] - [DATE] [DATE]" at bounding box center [610, 94] width 382 height 19
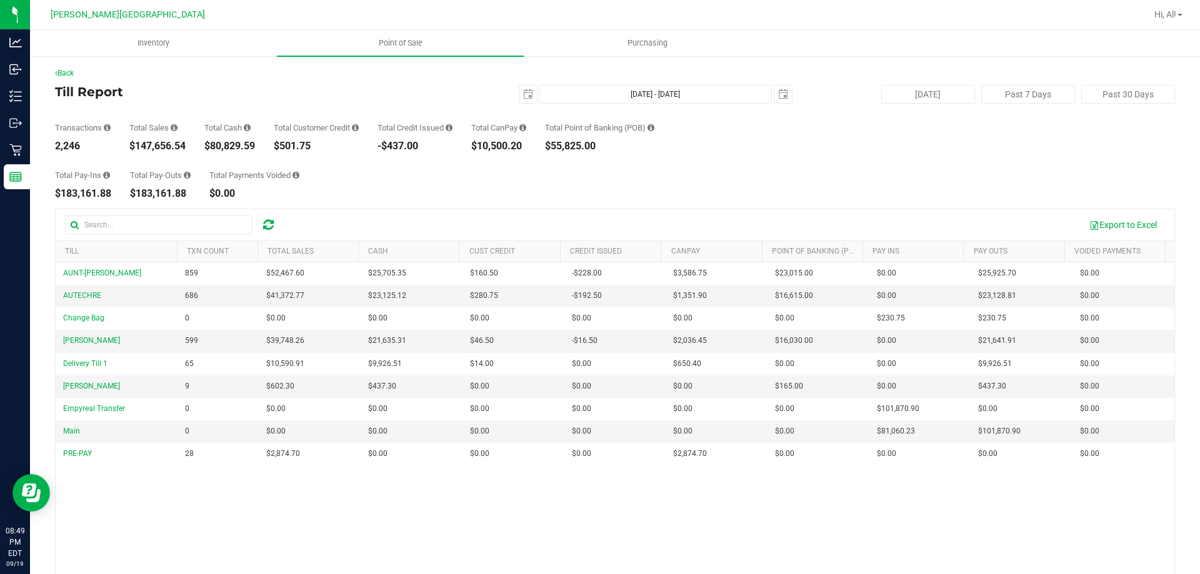
click at [626, 170] on div "Total Pay-Ins $183,161.88 Total Pay-Outs $183,161.88 Total Payments Voided $0.00" at bounding box center [615, 174] width 1120 height 47
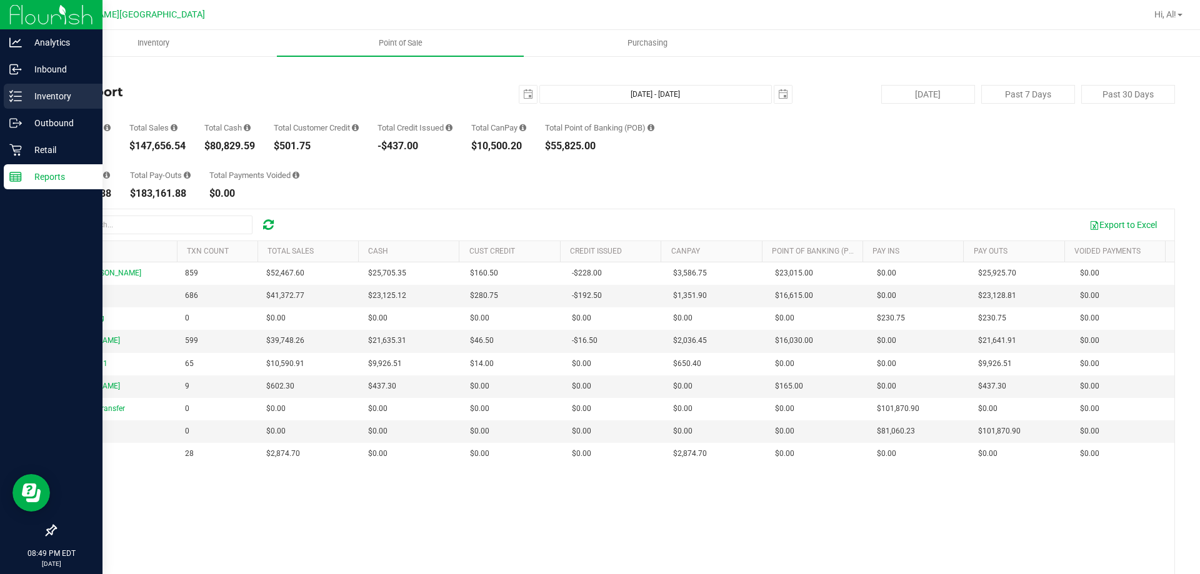
click at [51, 99] on p "Inventory" at bounding box center [59, 96] width 75 height 15
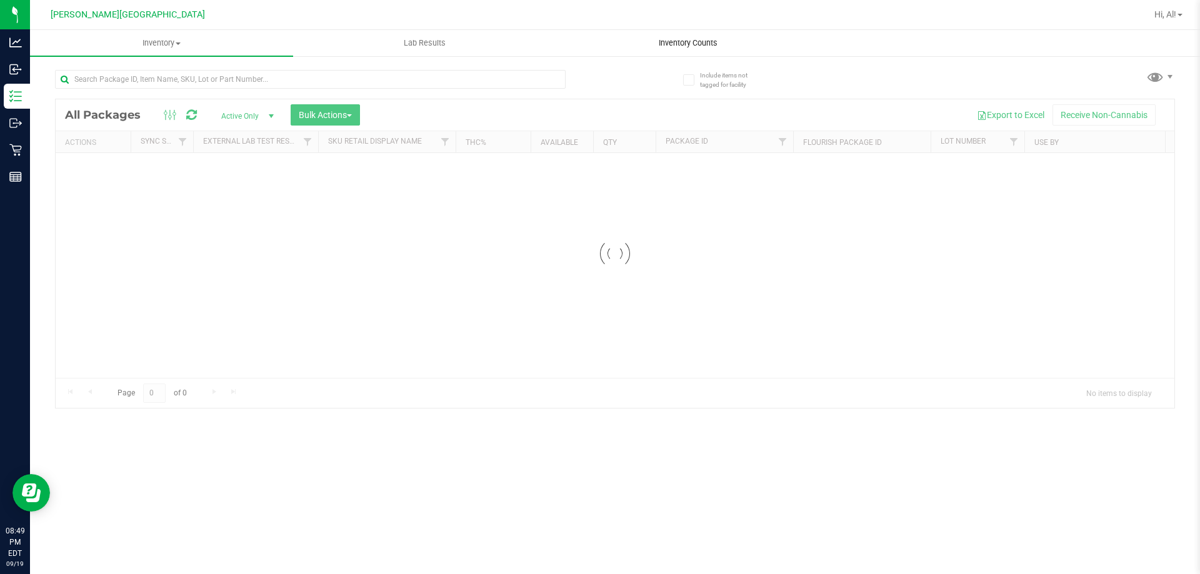
click at [662, 44] on span "Inventory Counts" at bounding box center [688, 42] width 92 height 11
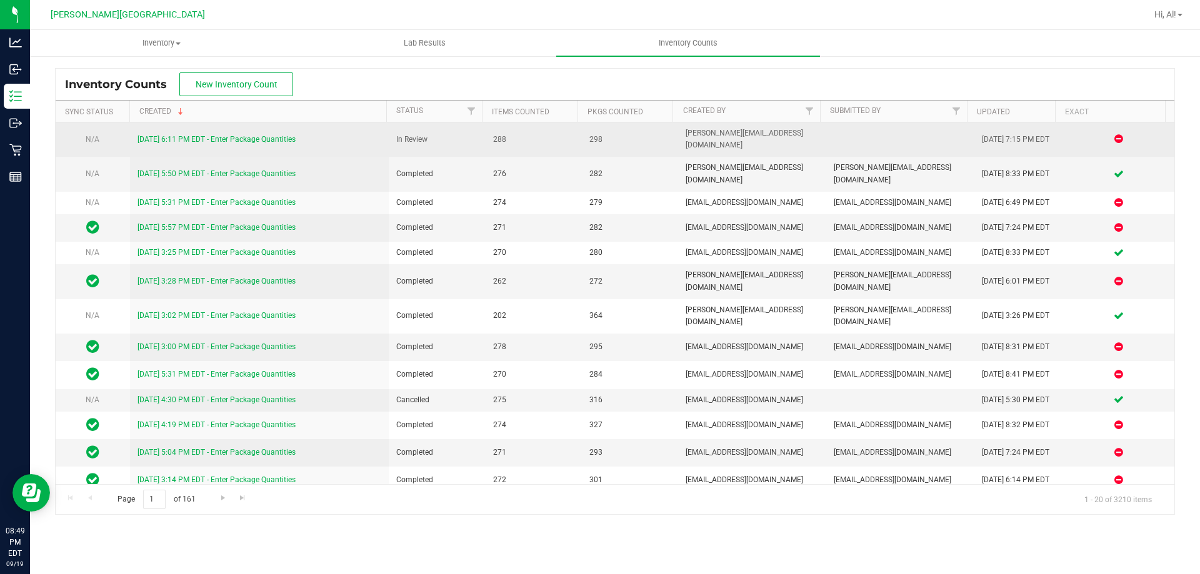
click at [291, 135] on link "[DATE] 6:11 PM EDT - Enter Package Quantities" at bounding box center [216, 139] width 158 height 9
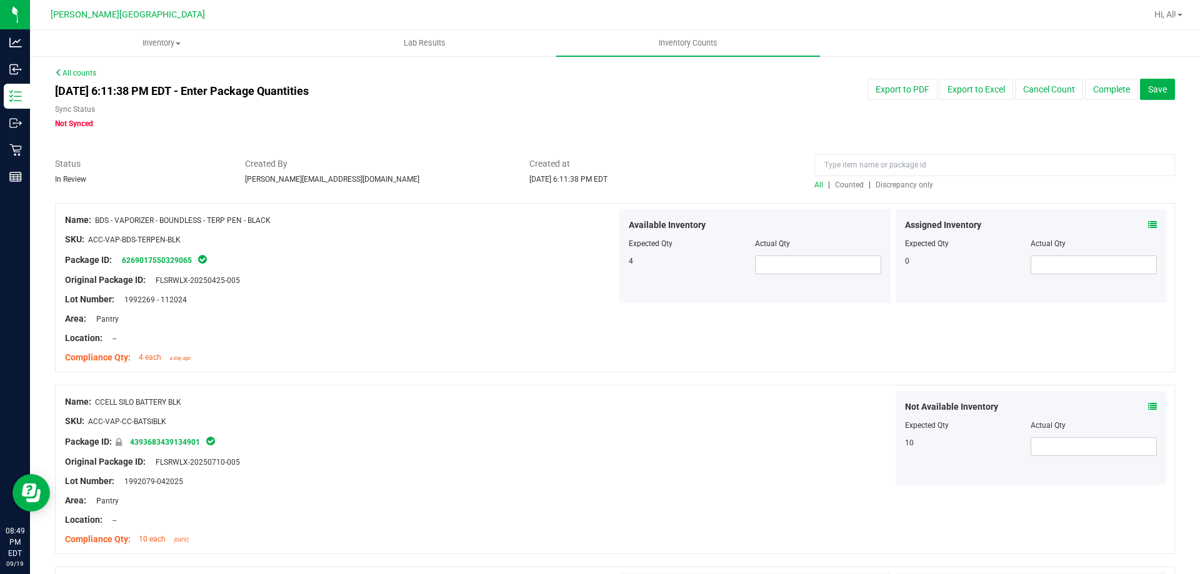
click at [894, 183] on span "Discrepancy only" at bounding box center [904, 185] width 57 height 9
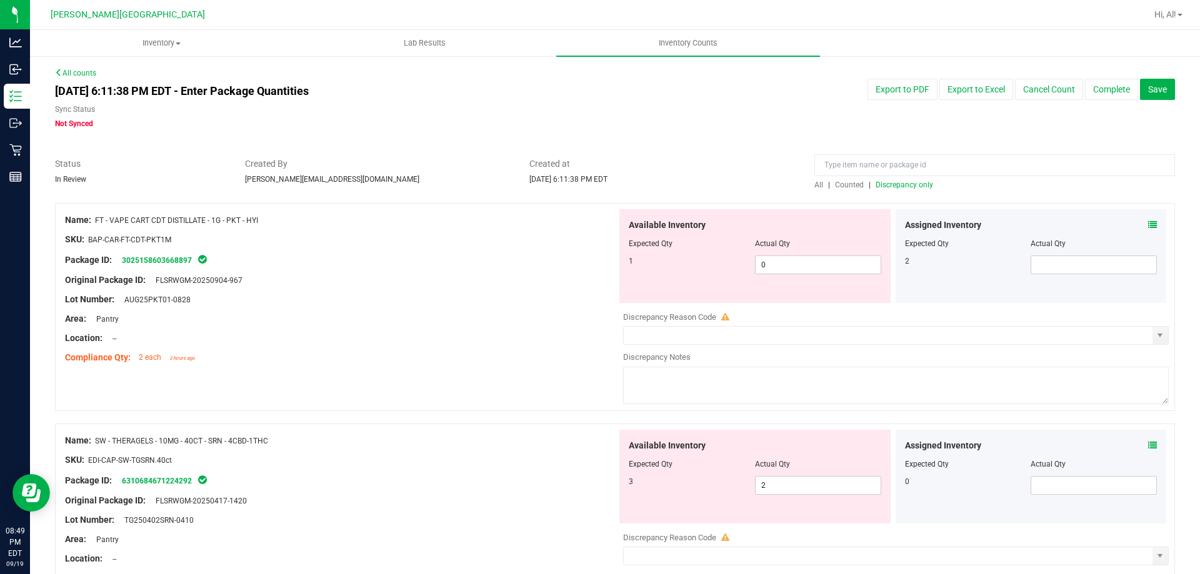
click at [1148, 223] on icon at bounding box center [1152, 225] width 9 height 9
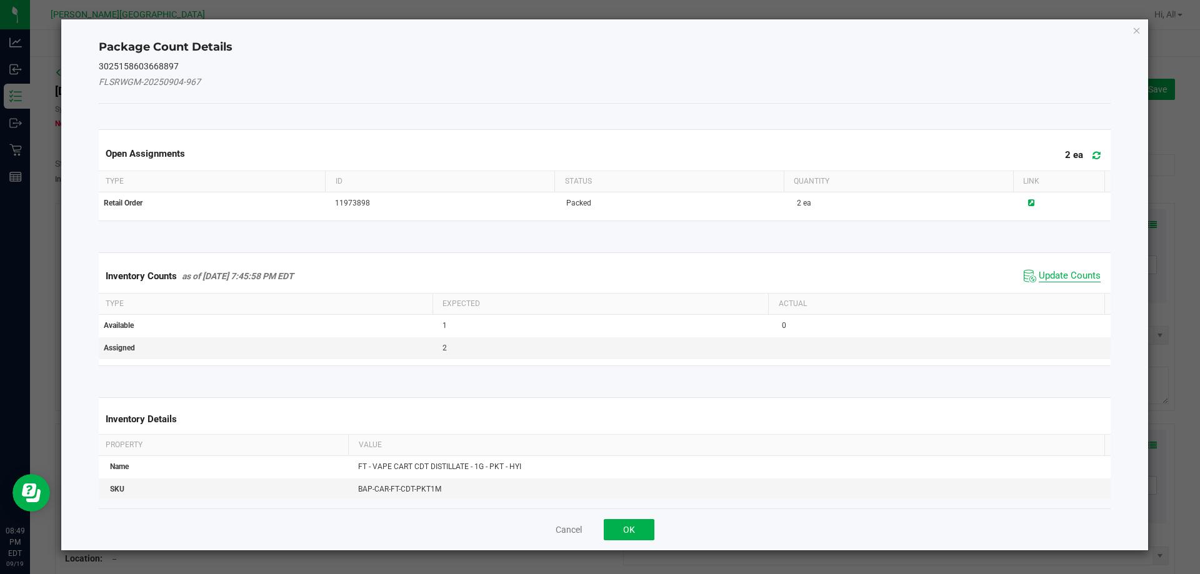
click at [1074, 274] on span "Update Counts" at bounding box center [1070, 276] width 62 height 12
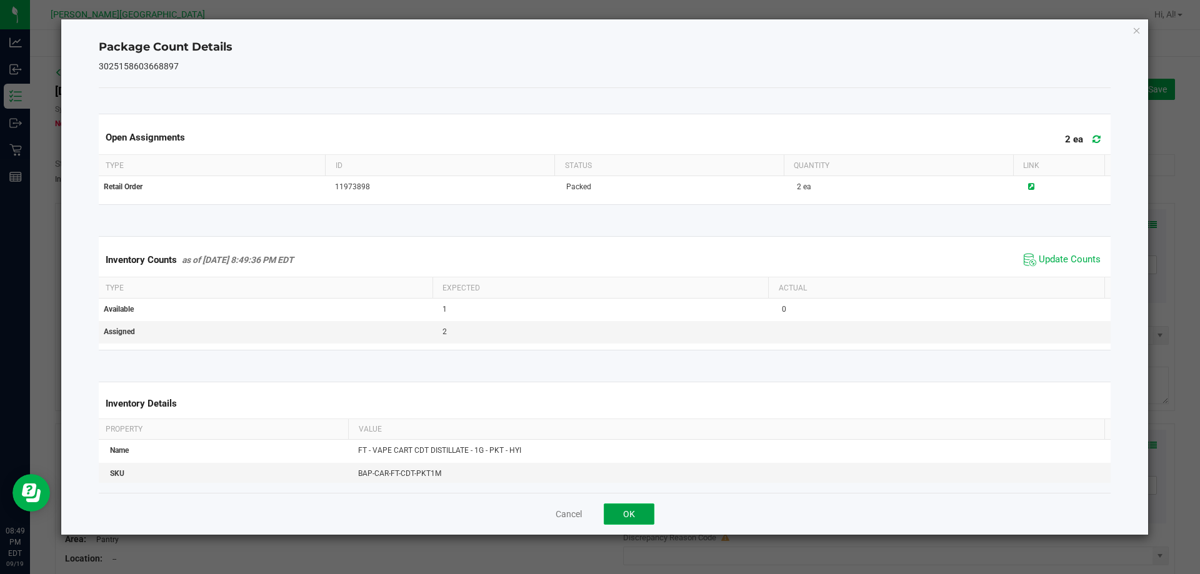
click at [643, 511] on button "OK" at bounding box center [629, 514] width 51 height 21
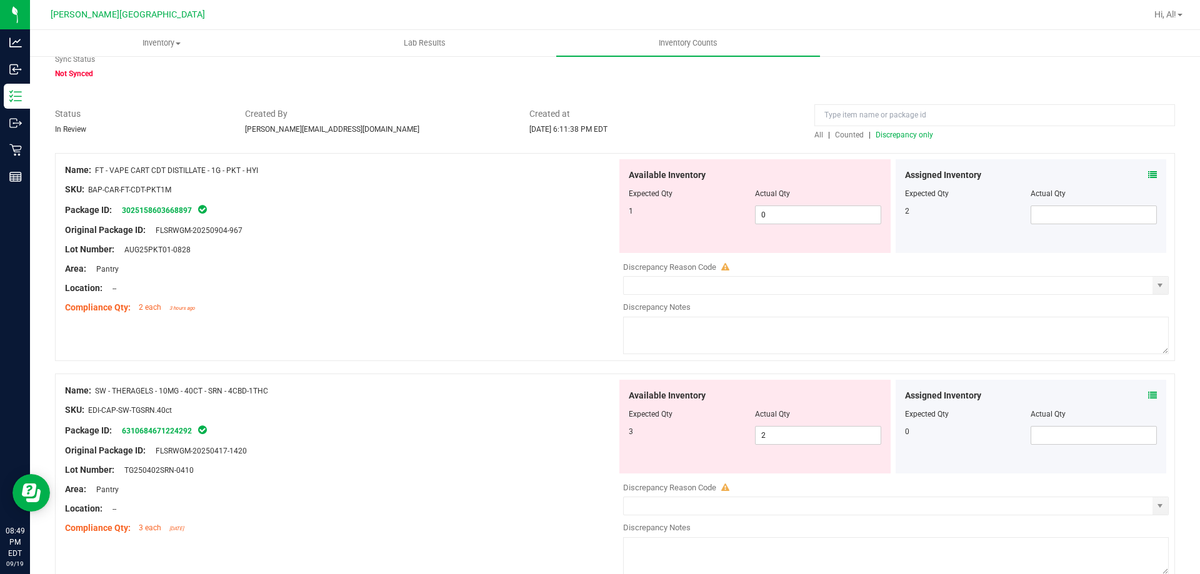
scroll to position [112, 0]
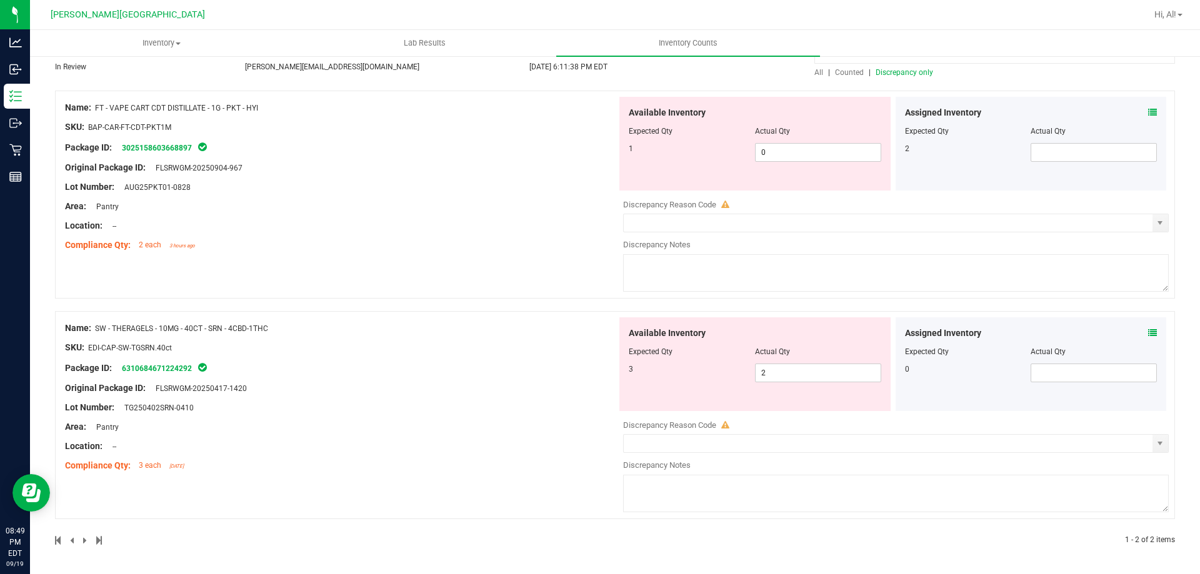
click at [1137, 334] on div "Assigned Inventory" at bounding box center [1031, 333] width 252 height 13
click at [1148, 330] on icon at bounding box center [1152, 333] width 9 height 9
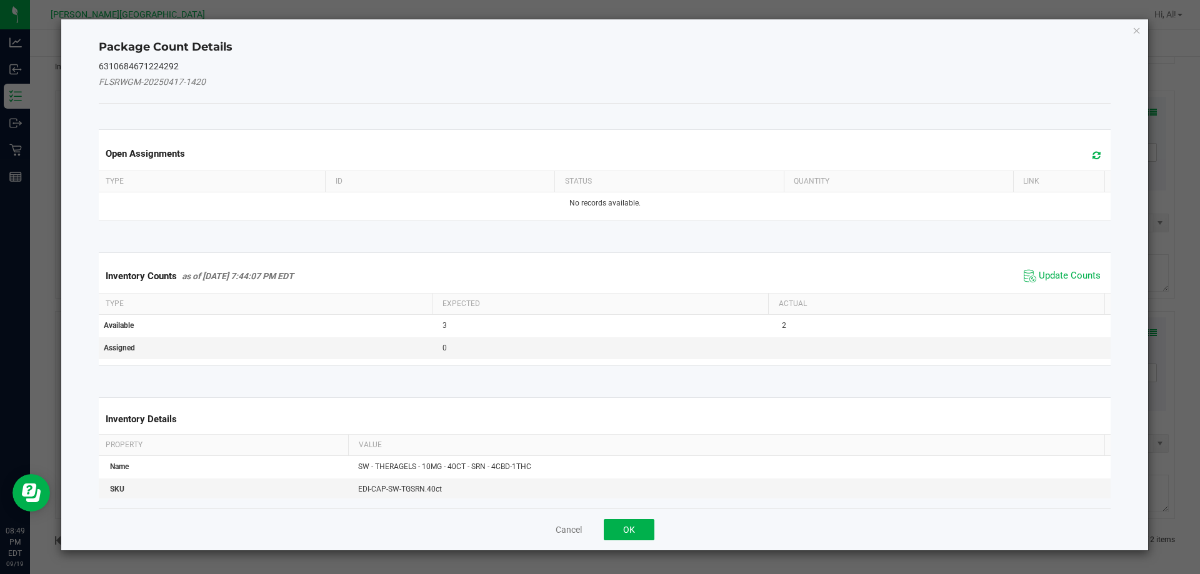
click at [1054, 263] on div "Inventory Counts as of [DATE] 7:44:07 PM EDT Update Counts" at bounding box center [604, 276] width 1017 height 34
click at [1057, 273] on span "Update Counts" at bounding box center [1070, 276] width 62 height 12
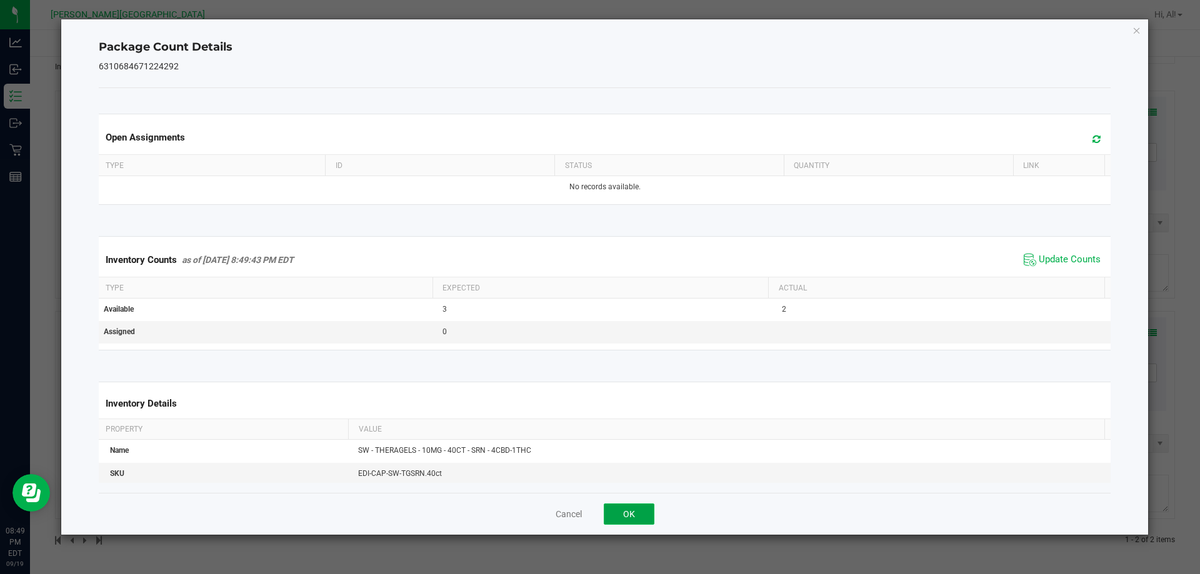
click at [643, 507] on button "OK" at bounding box center [629, 514] width 51 height 21
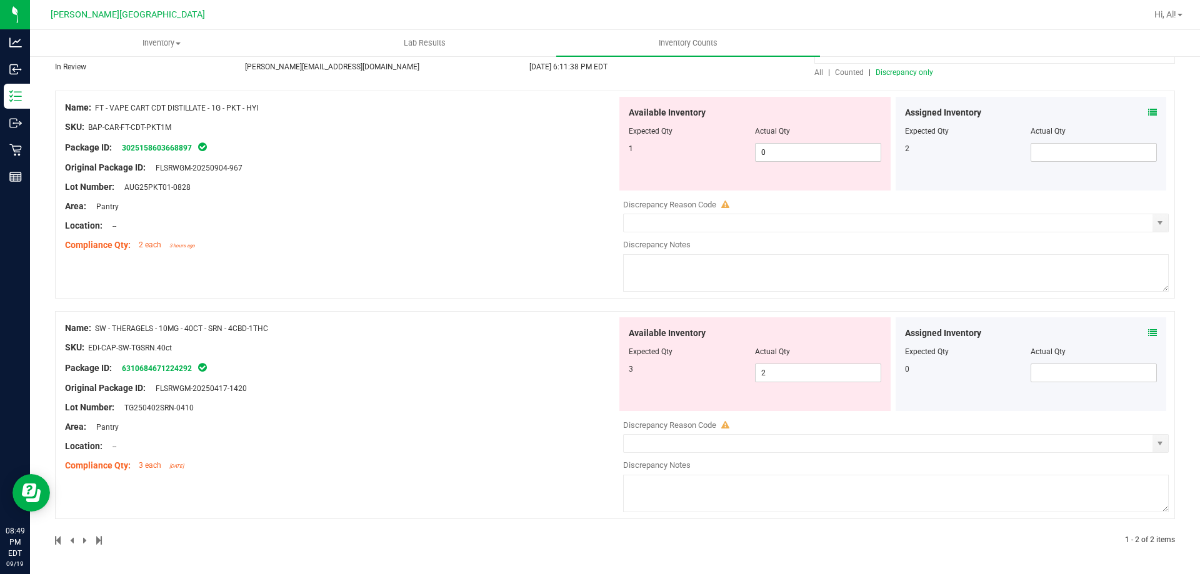
click at [531, 316] on div "Name: SW - THERAGELS - 10MG - 40CT - SRN - 4CBD-1THC SKU: EDI-CAP-SW-TGSRN.40ct…" at bounding box center [615, 415] width 1120 height 208
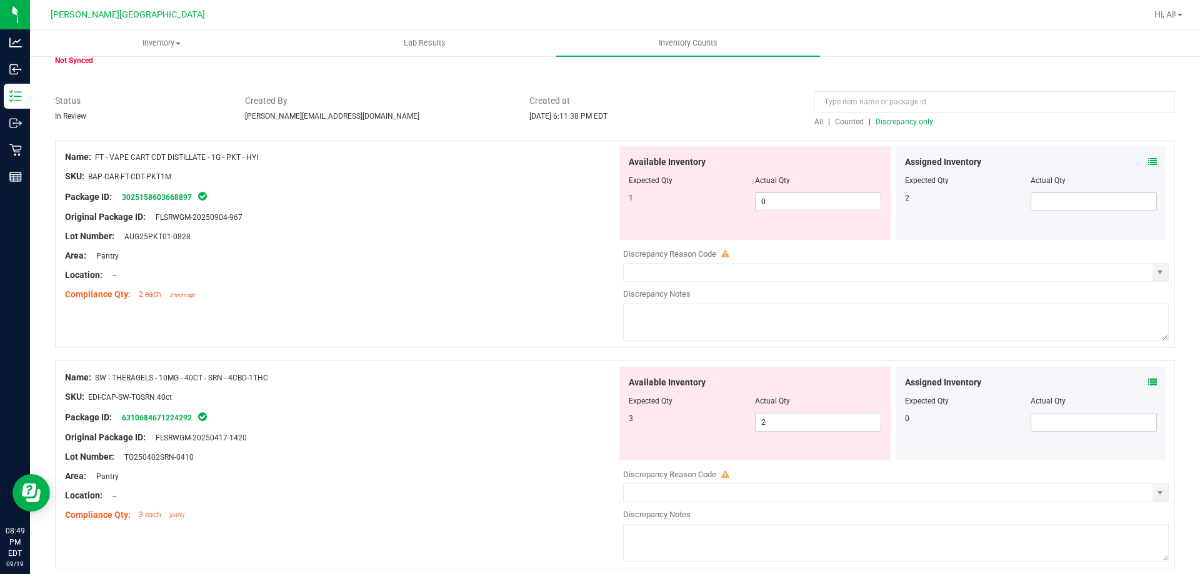
scroll to position [0, 0]
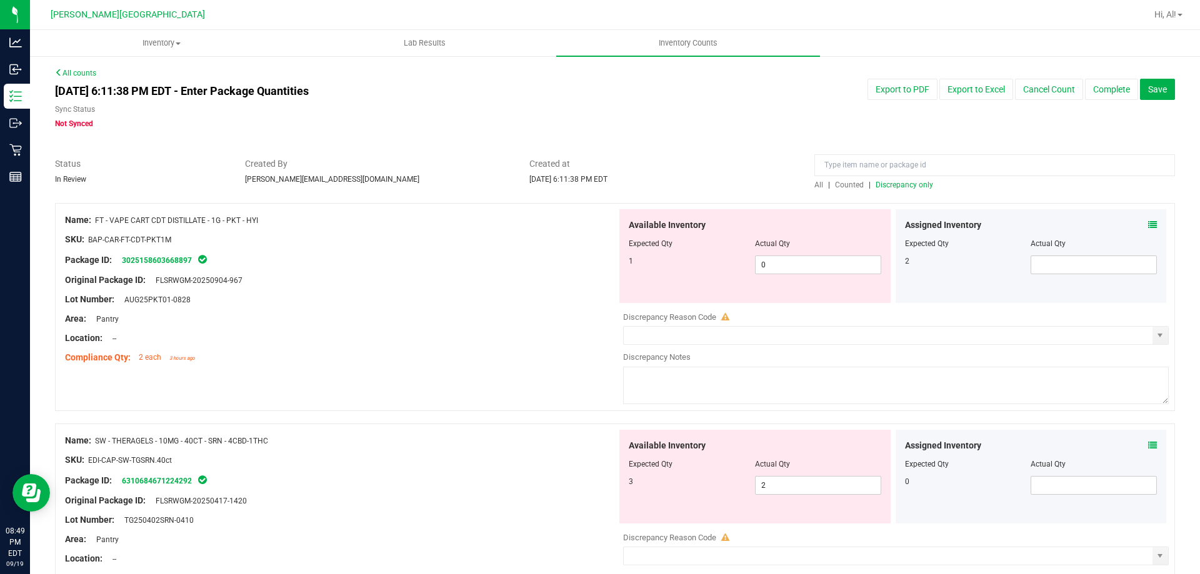
click at [835, 182] on span "Counted" at bounding box center [849, 185] width 29 height 9
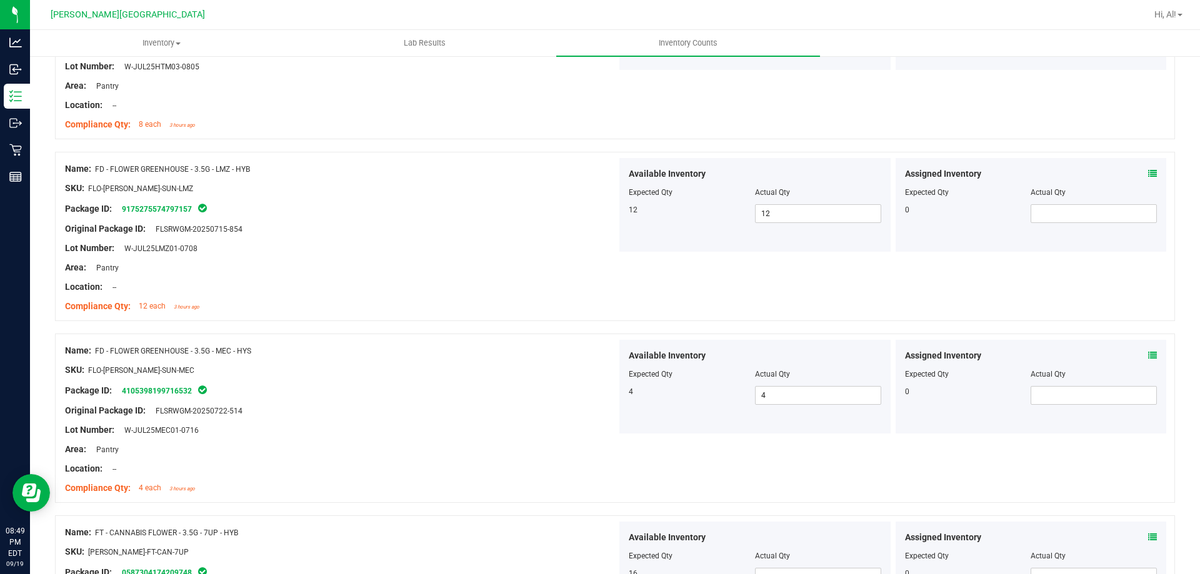
scroll to position [812, 0]
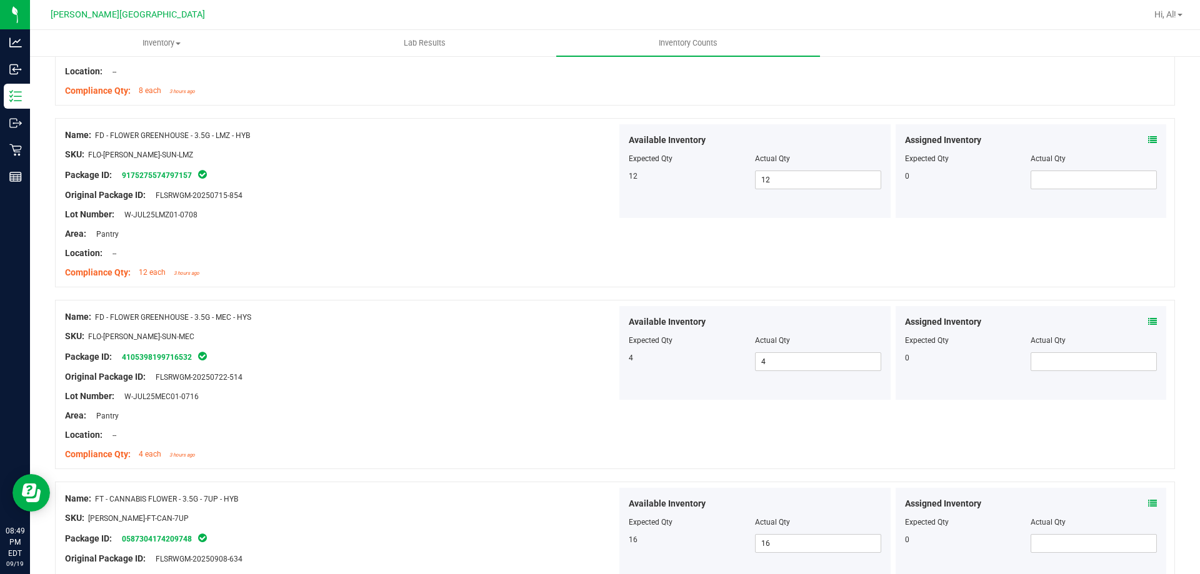
click at [1135, 135] on div "Assigned Inventory" at bounding box center [1031, 140] width 252 height 13
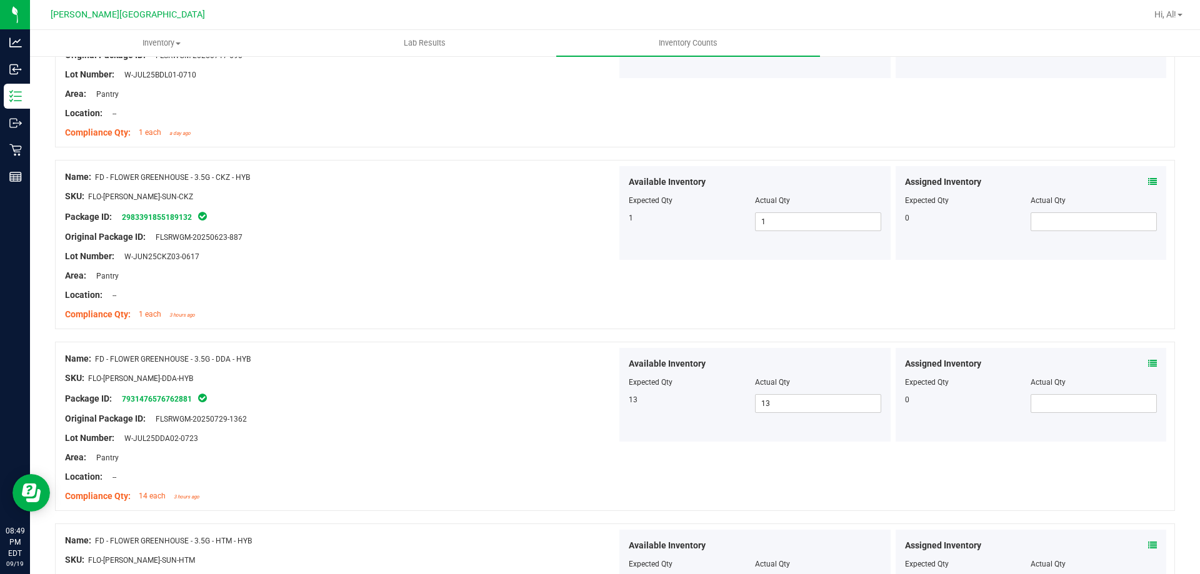
scroll to position [0, 0]
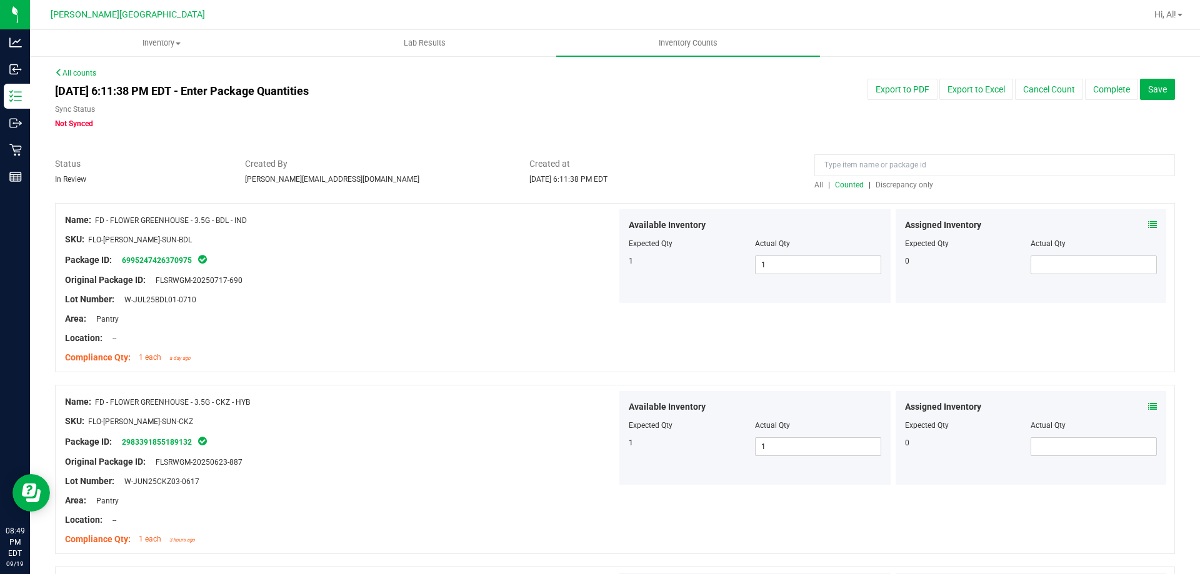
click at [884, 181] on span "Discrepancy only" at bounding box center [904, 185] width 57 height 9
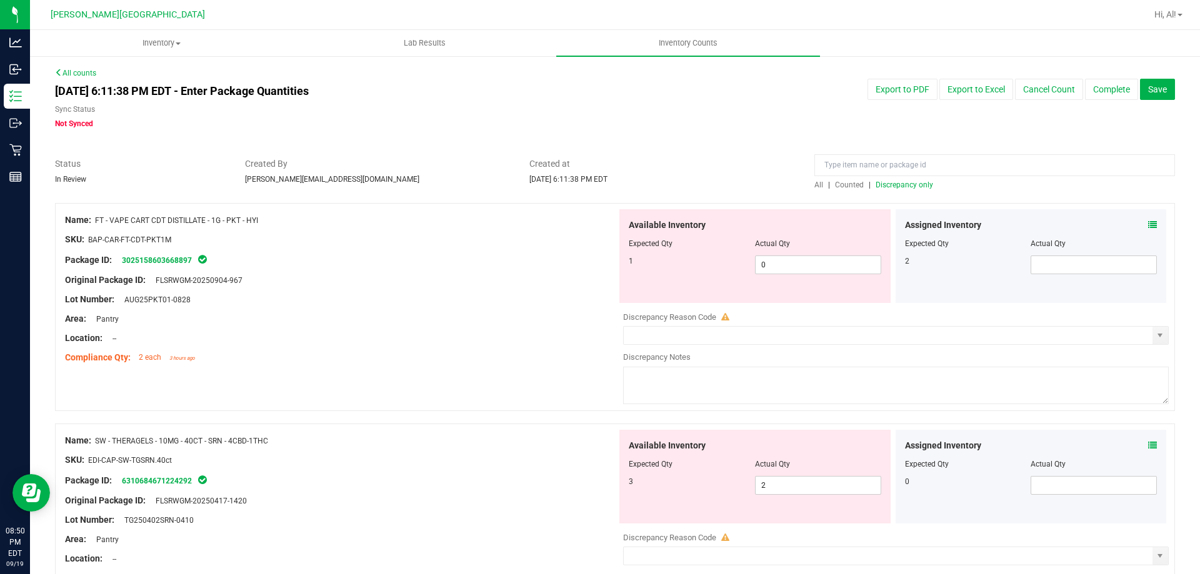
click at [1148, 221] on icon at bounding box center [1152, 225] width 9 height 9
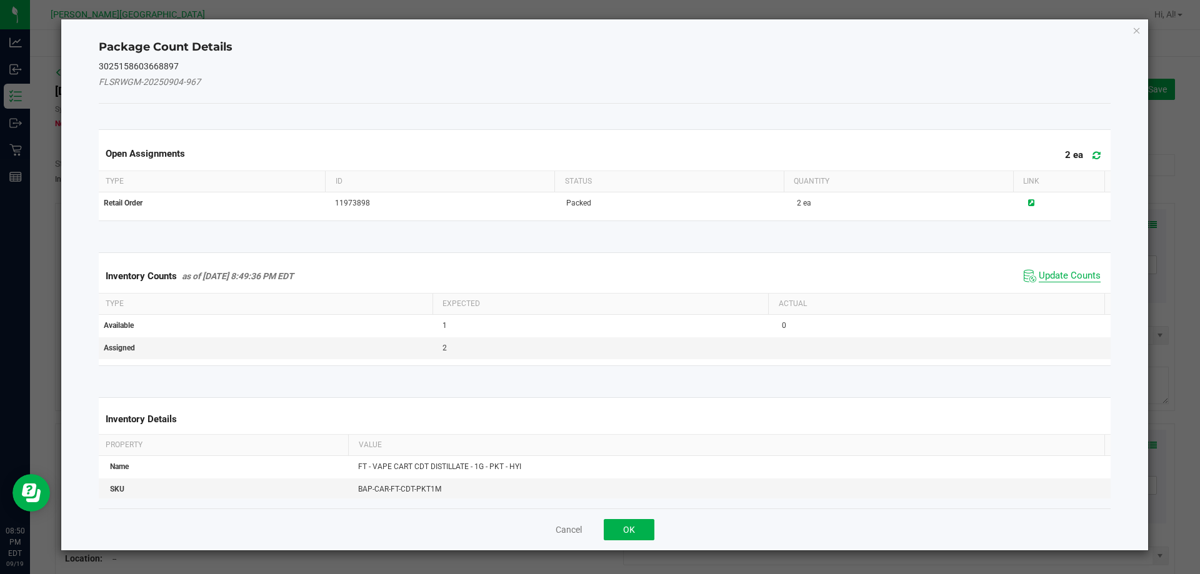
click at [1061, 278] on span "Update Counts" at bounding box center [1070, 276] width 62 height 12
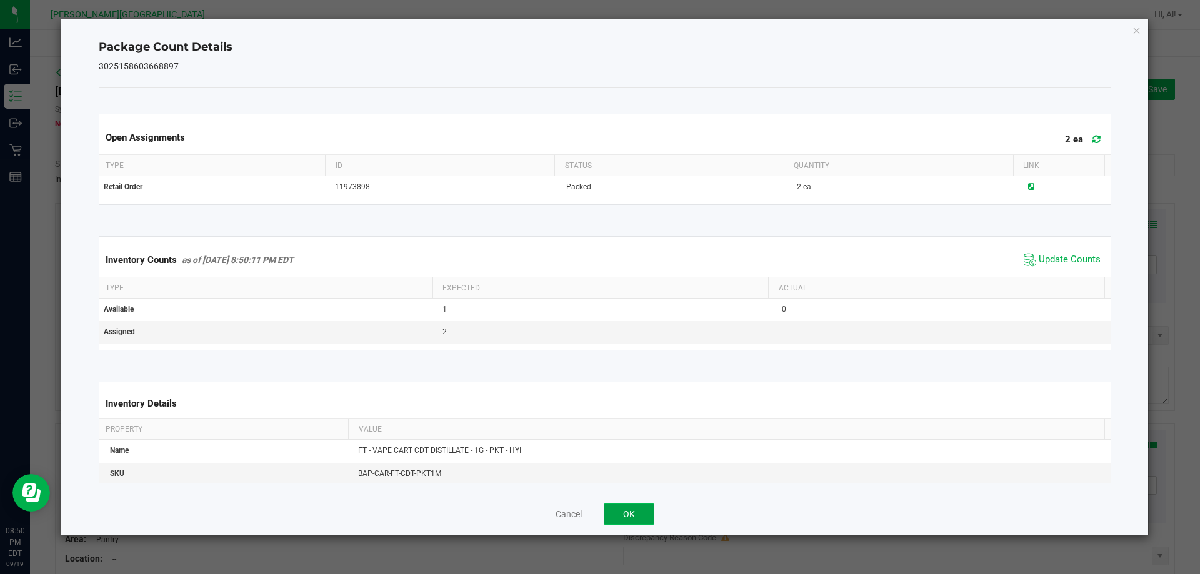
click at [622, 507] on button "OK" at bounding box center [629, 514] width 51 height 21
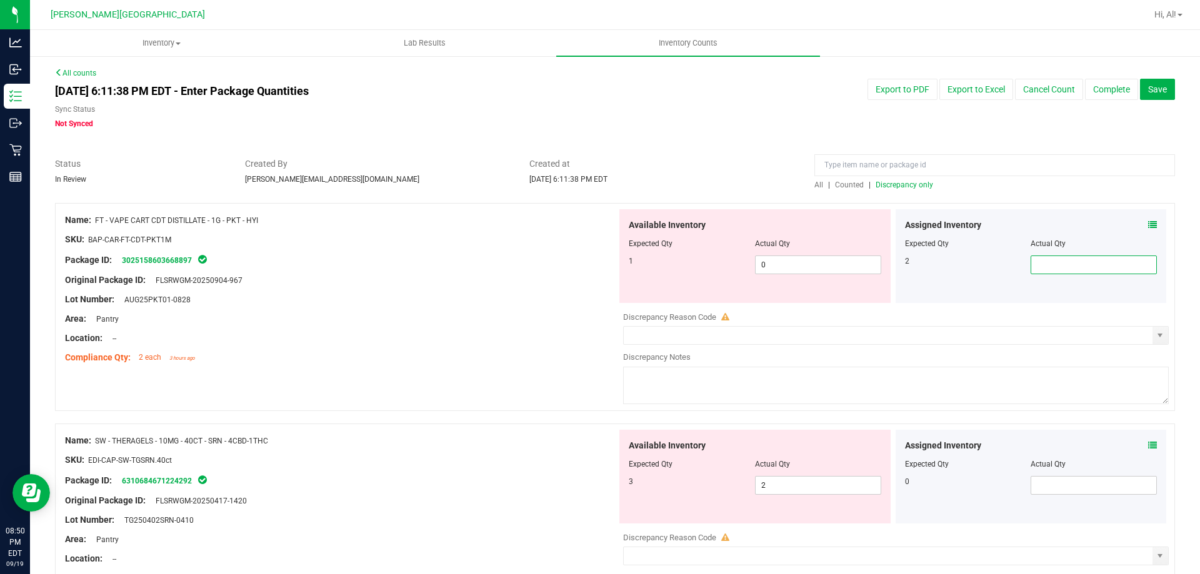
click at [1076, 264] on span at bounding box center [1094, 265] width 126 height 19
type input "2"
click at [441, 394] on div "Name: FT - VAPE CART CDT DISTILLATE - 1G - PKT - HYI SKU: BAP-CAR-FT-CDT-PKT1M …" at bounding box center [615, 307] width 1120 height 208
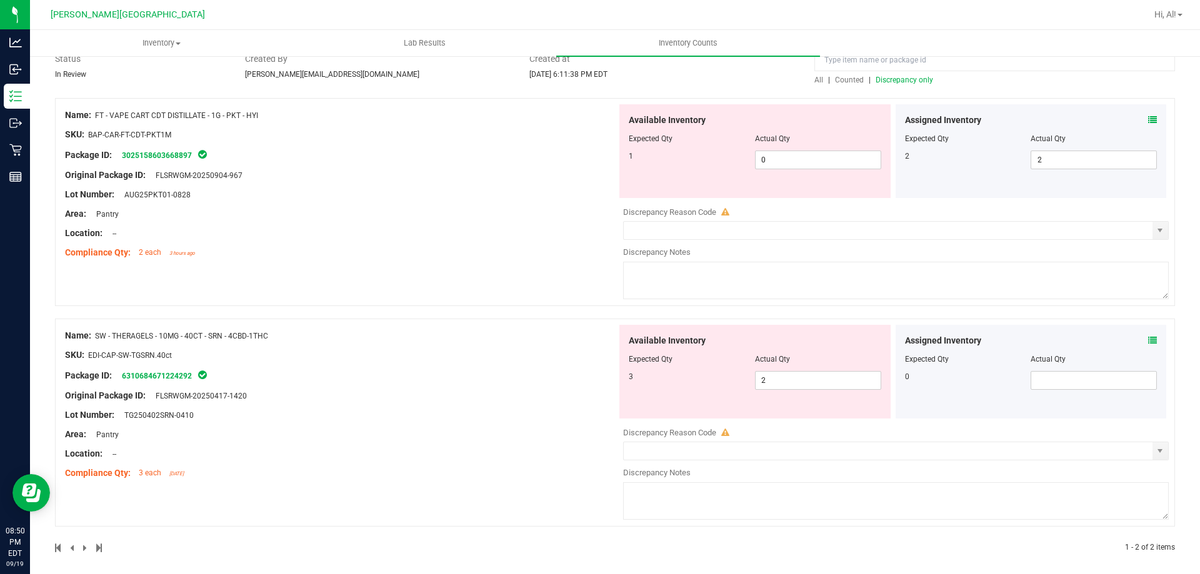
scroll to position [112, 0]
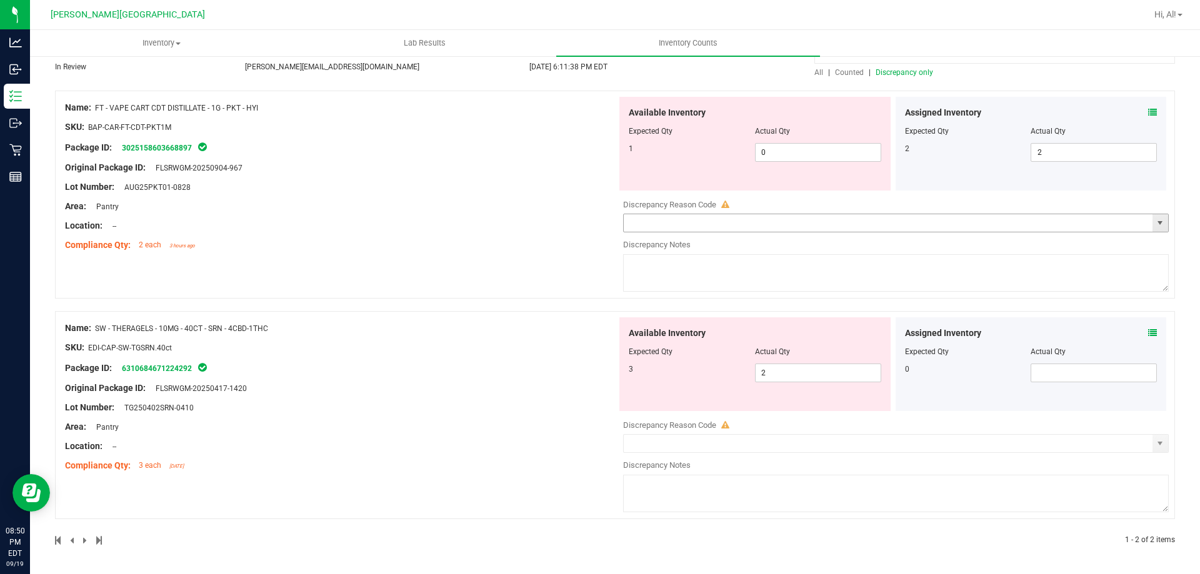
click at [1155, 223] on span "select" at bounding box center [1160, 223] width 10 height 10
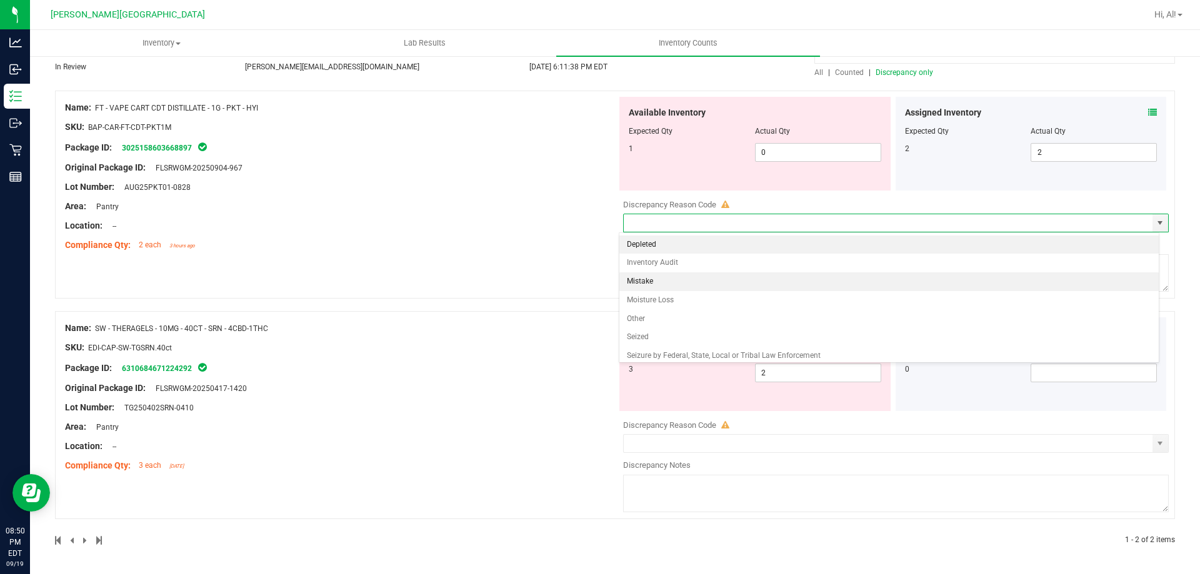
click at [983, 286] on li "Mistake" at bounding box center [889, 281] width 540 height 19
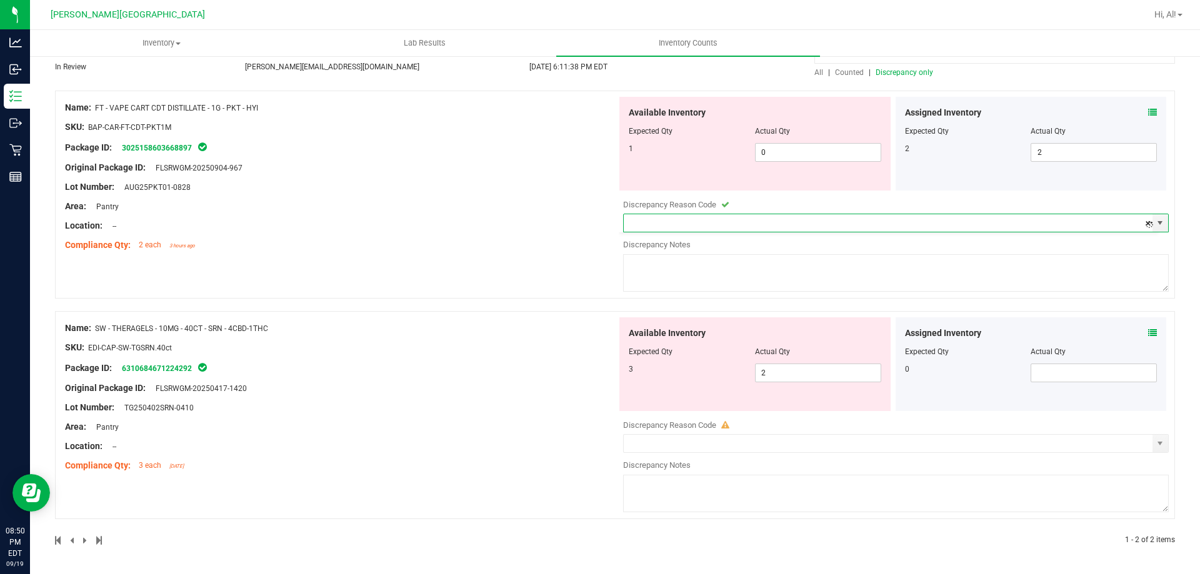
type input "Mistake"
click at [855, 271] on textarea at bounding box center [896, 272] width 546 height 37
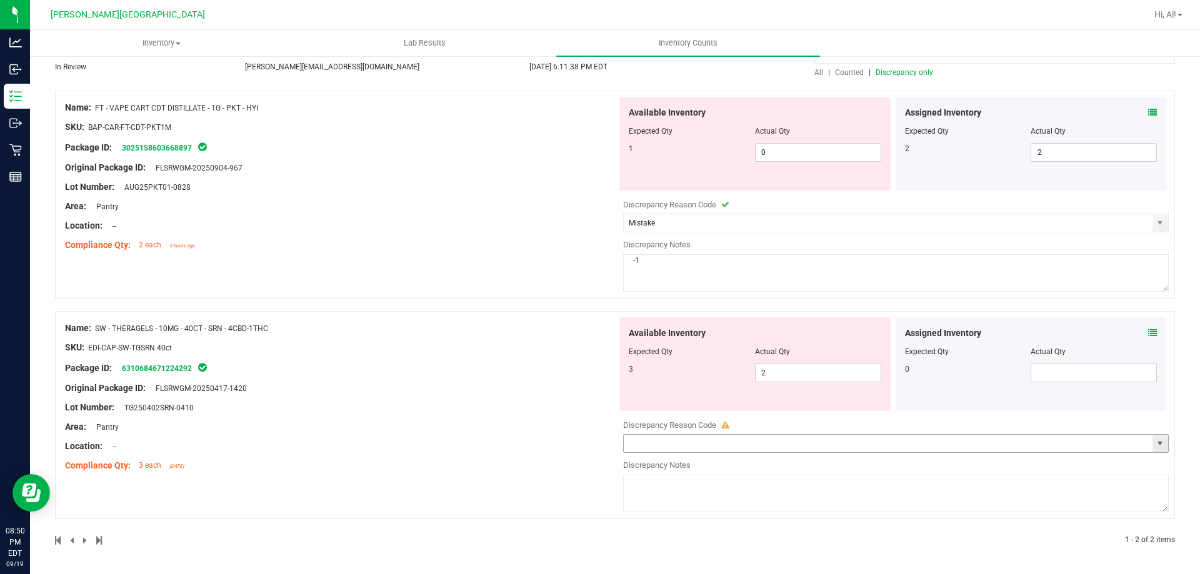
click at [1155, 447] on span "select" at bounding box center [1160, 444] width 10 height 10
type textarea "-1"
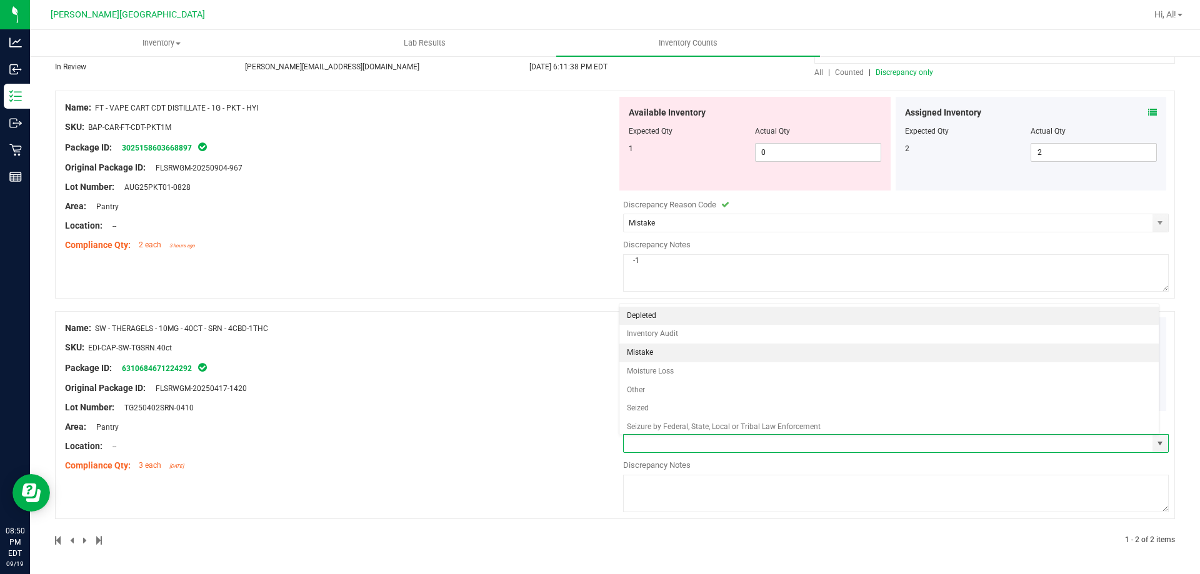
click at [913, 354] on li "Mistake" at bounding box center [889, 353] width 540 height 19
type input "Mistake"
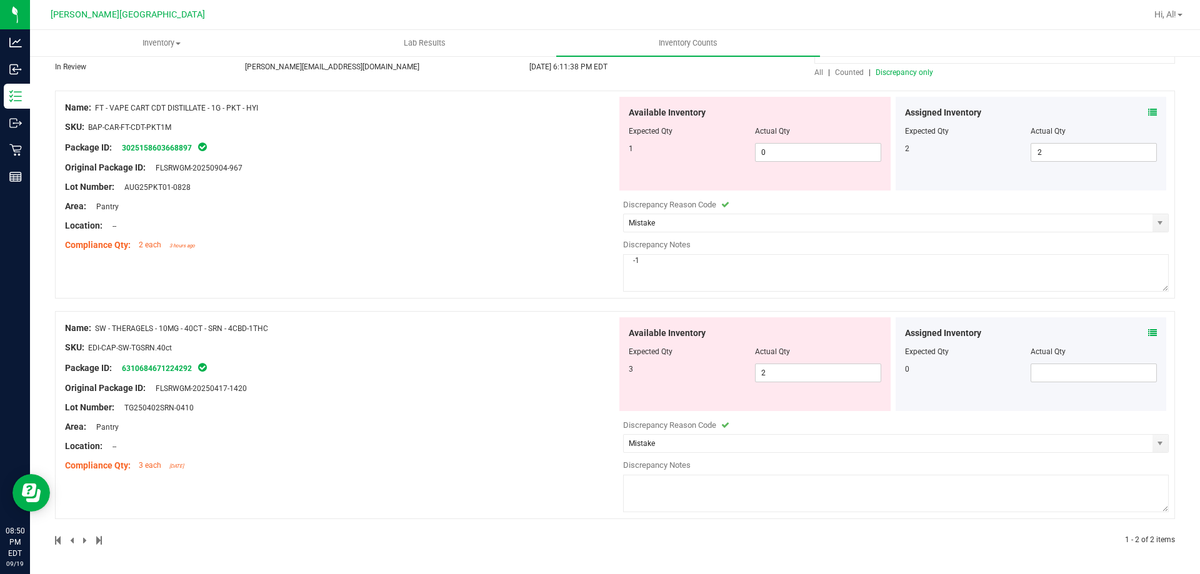
click at [878, 487] on textarea at bounding box center [896, 493] width 546 height 37
type textarea "-1"
click at [1049, 375] on span at bounding box center [1094, 373] width 126 height 19
type input "0"
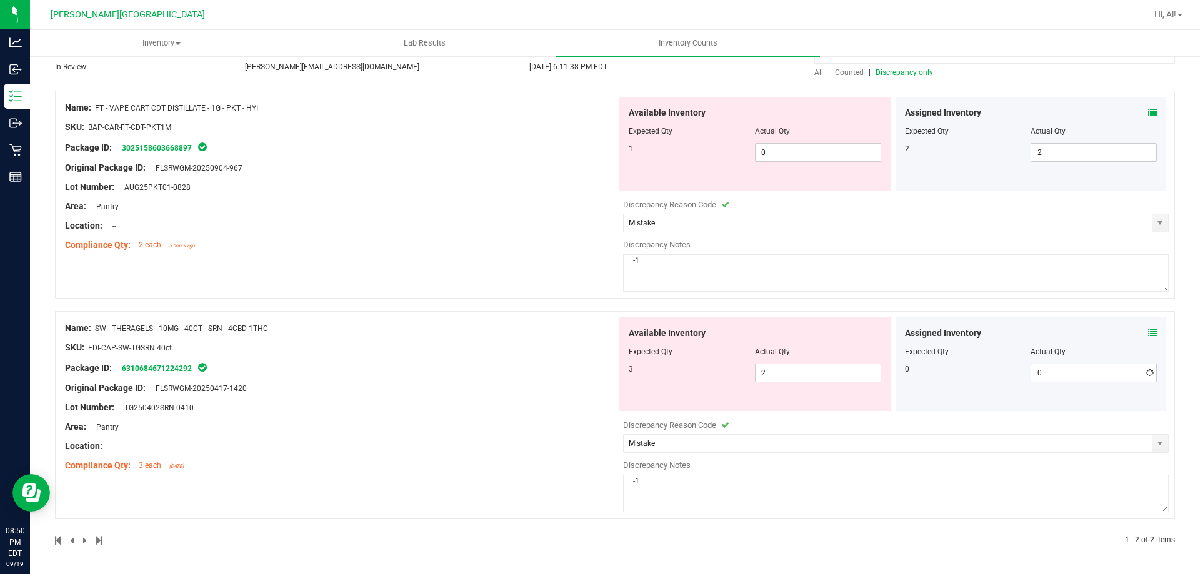
click at [1055, 331] on div "Assigned Inventory" at bounding box center [1031, 333] width 252 height 13
click at [1148, 335] on icon at bounding box center [1152, 333] width 9 height 9
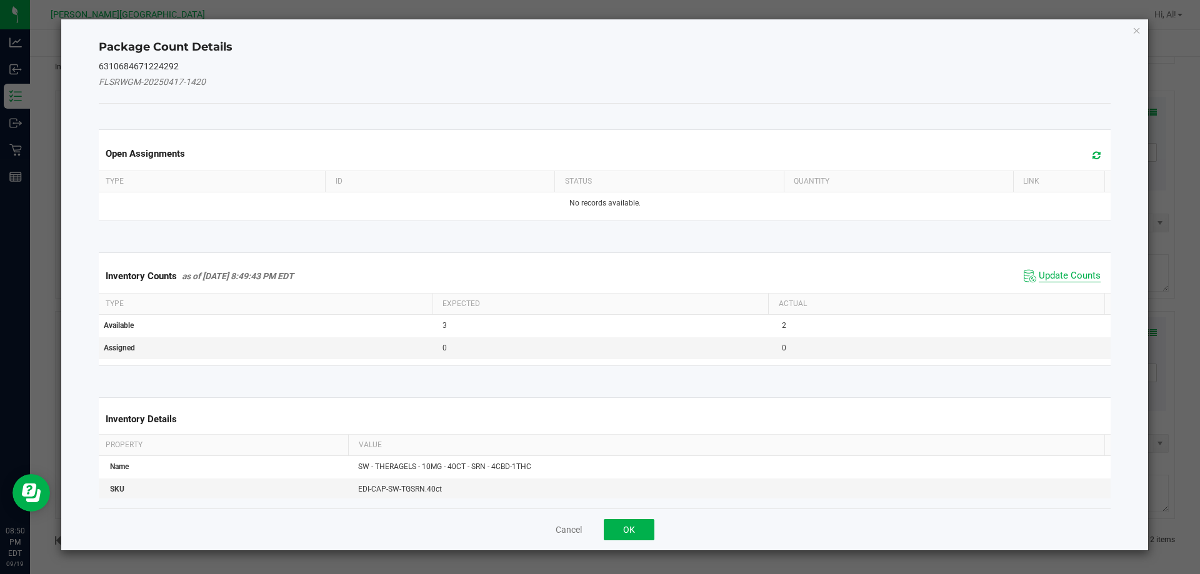
click at [1044, 276] on span "Update Counts" at bounding box center [1070, 276] width 62 height 12
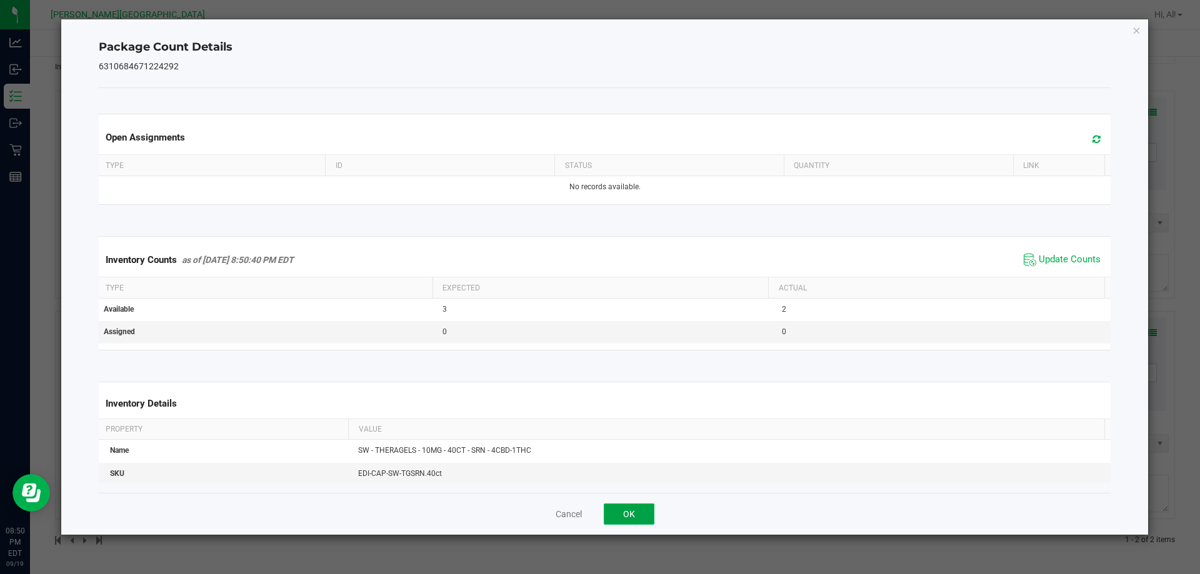
click at [629, 519] on button "OK" at bounding box center [629, 514] width 51 height 21
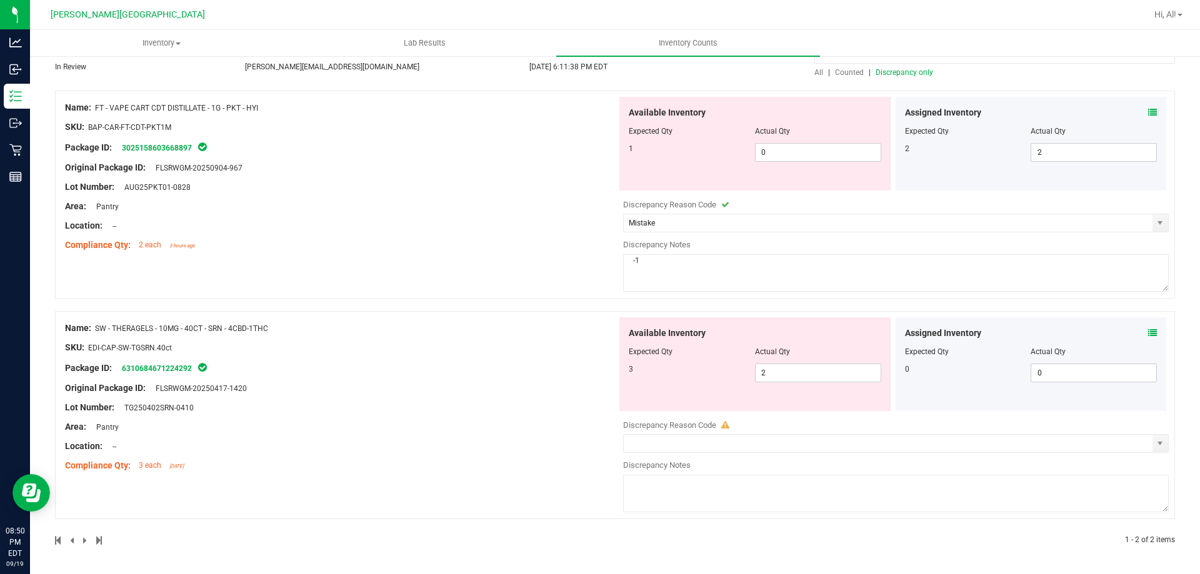
scroll to position [0, 0]
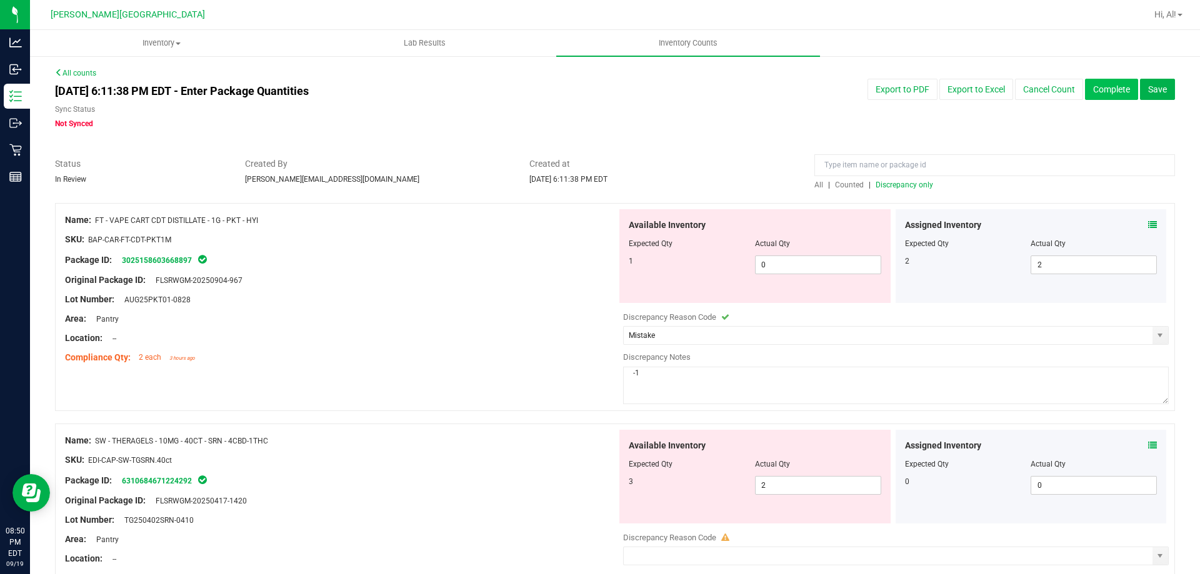
click at [1106, 97] on button "Complete" at bounding box center [1111, 89] width 53 height 21
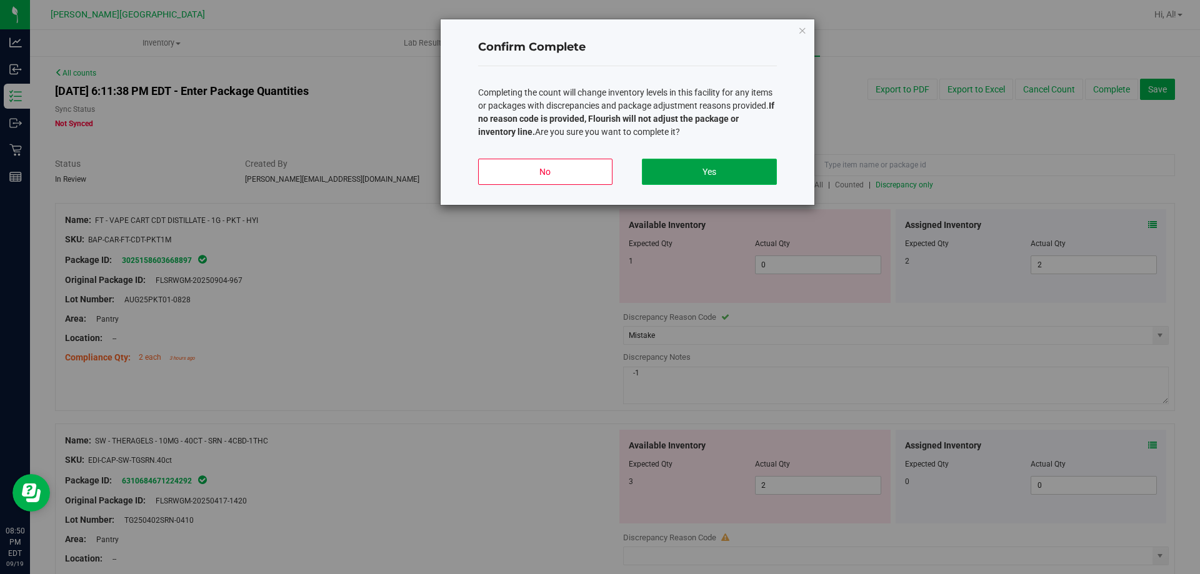
click at [714, 174] on button "Yes" at bounding box center [709, 172] width 134 height 26
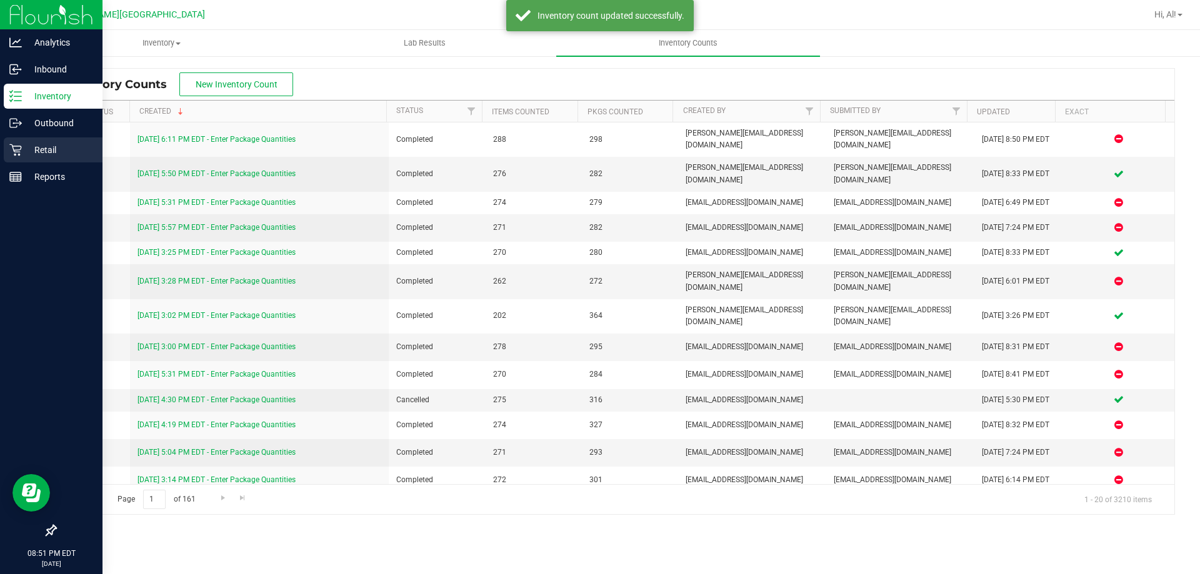
click at [62, 151] on p "Retail" at bounding box center [59, 149] width 75 height 15
